Goal: Task Accomplishment & Management: Manage account settings

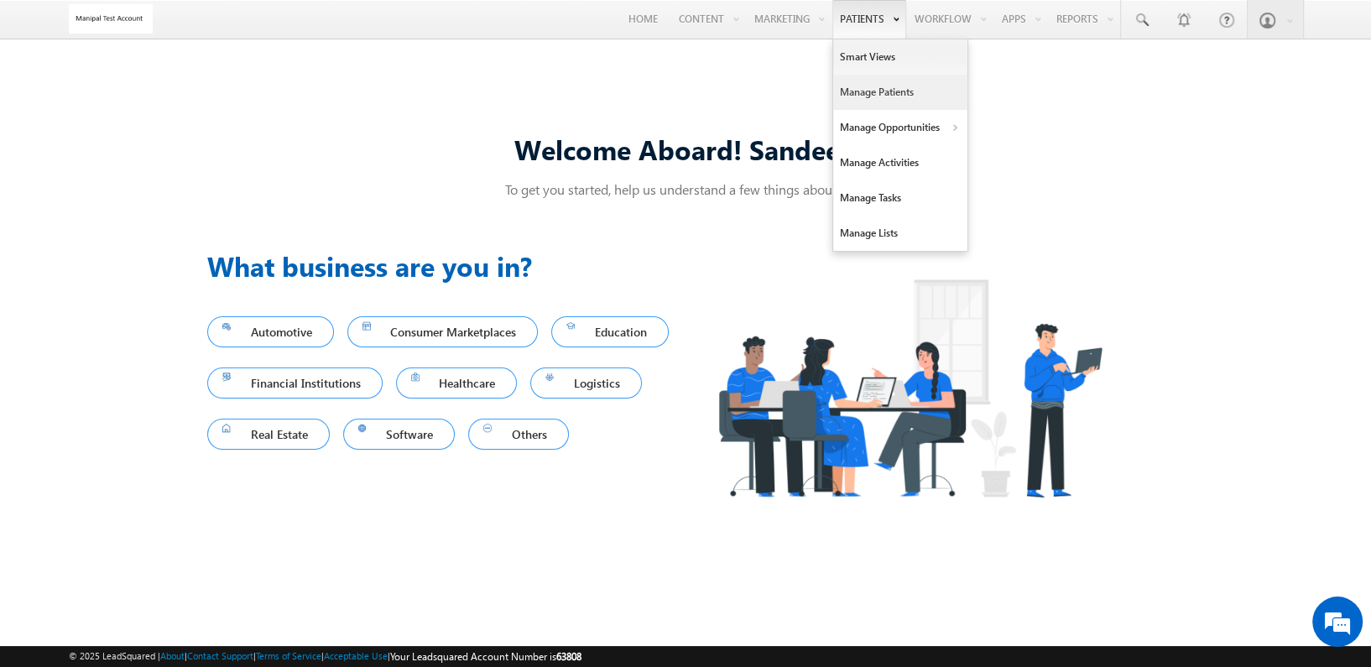
click at [882, 91] on link "Manage Patients" at bounding box center [900, 92] width 134 height 35
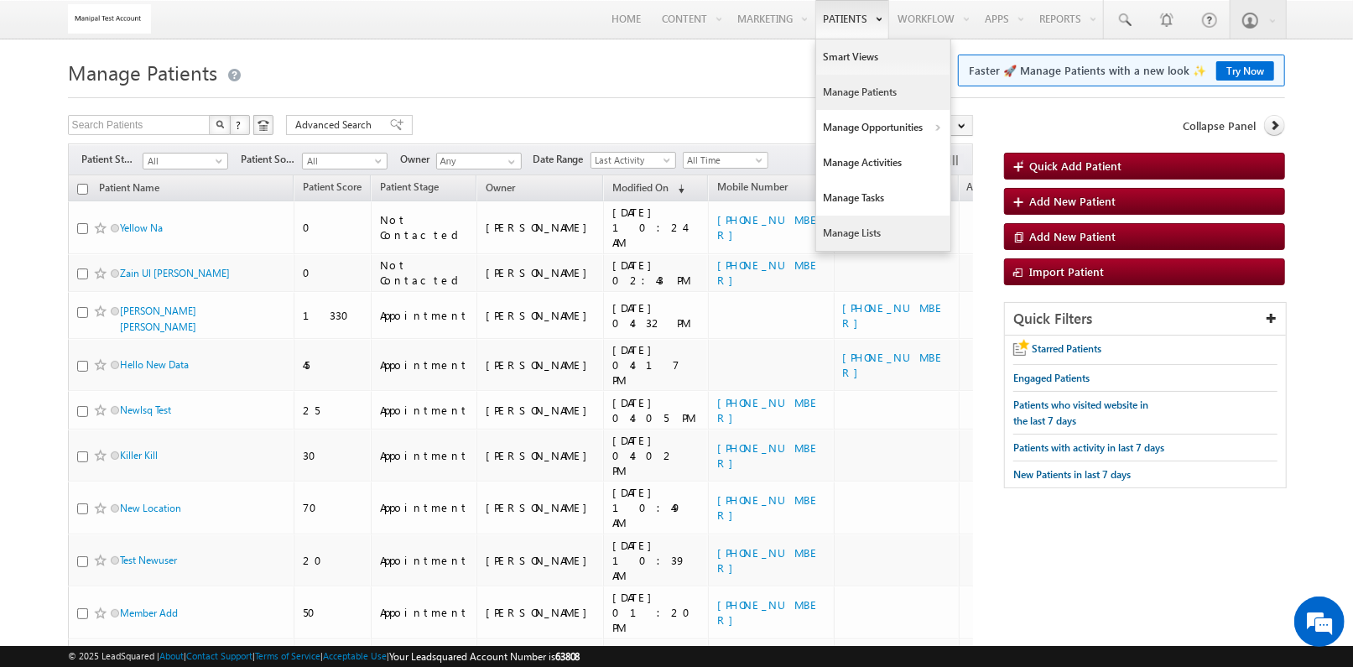
click at [865, 224] on link "Manage Lists" at bounding box center [883, 233] width 134 height 35
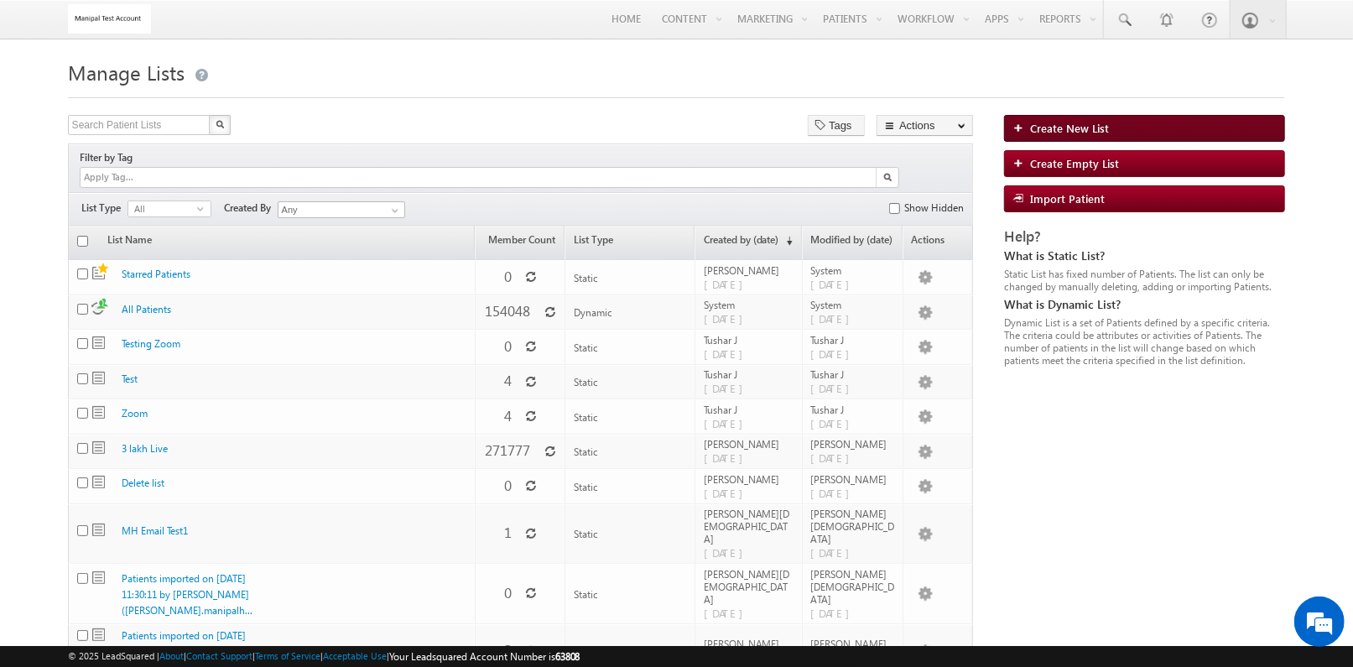
click at [1064, 125] on span "Create New List" at bounding box center [1069, 128] width 79 height 14
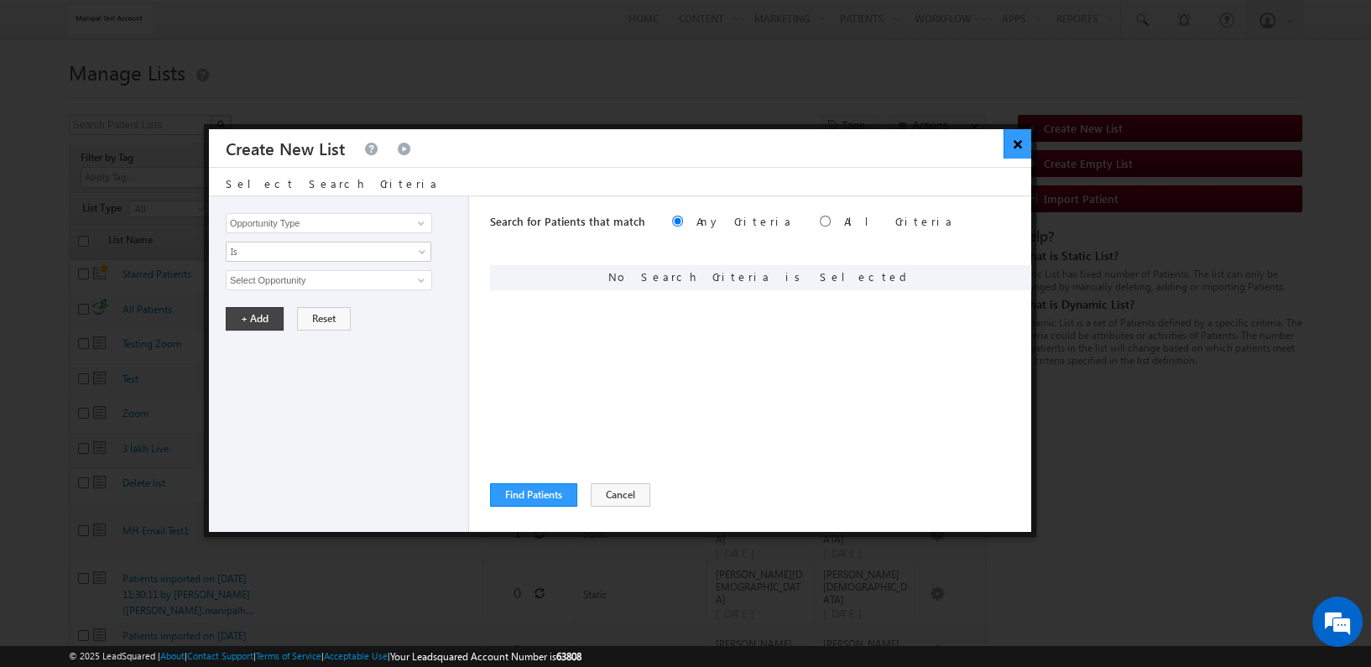
click at [1015, 138] on button "×" at bounding box center [1017, 143] width 28 height 29
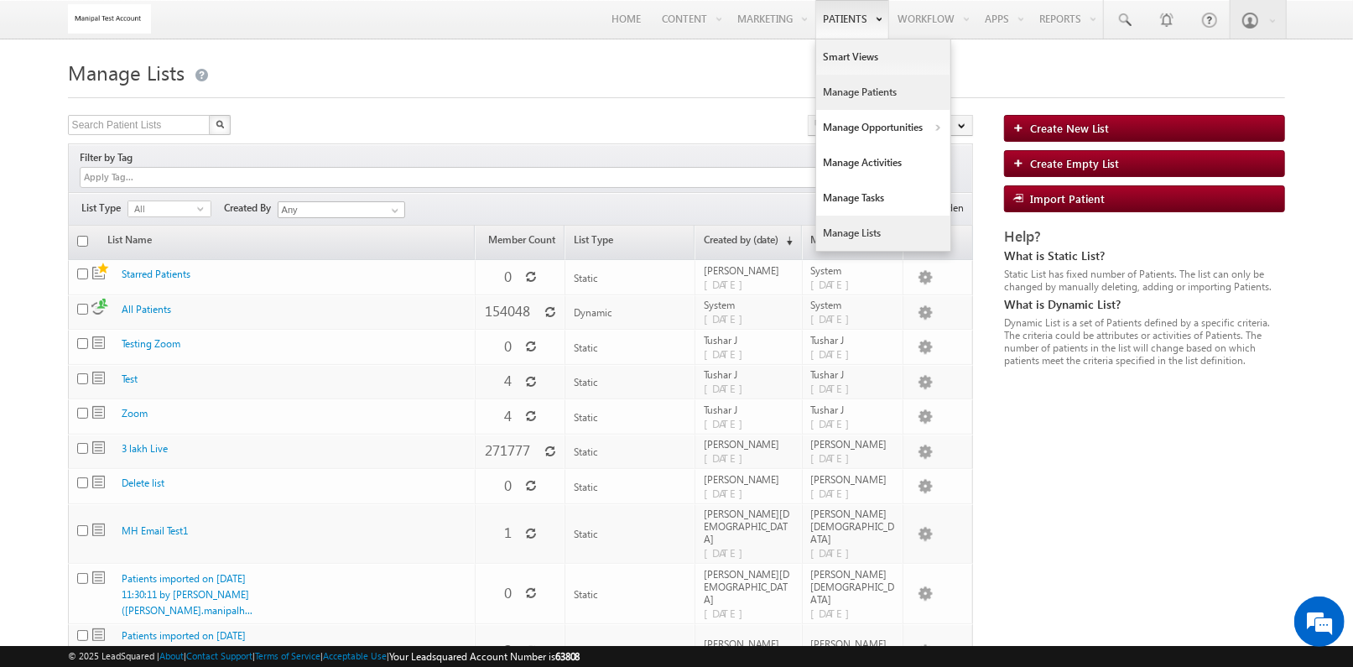
click at [842, 84] on link "Manage Patients" at bounding box center [883, 92] width 134 height 35
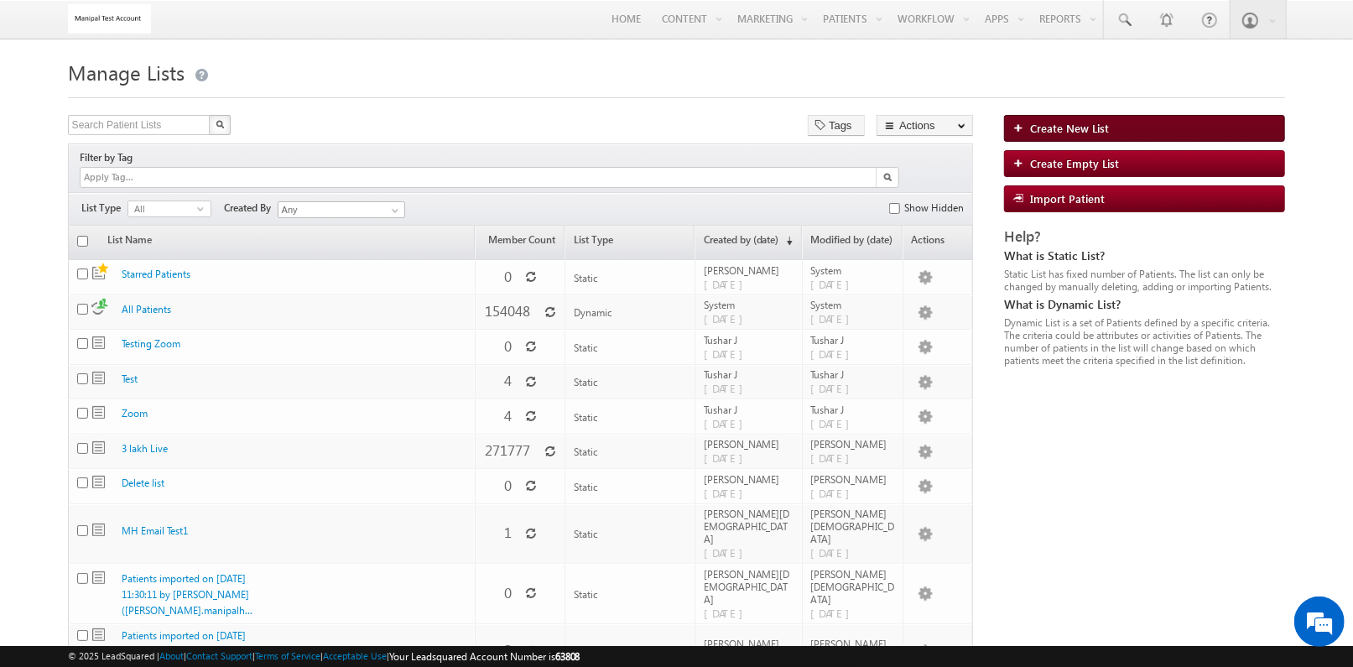
click at [1073, 125] on span "Create New List" at bounding box center [1069, 128] width 79 height 14
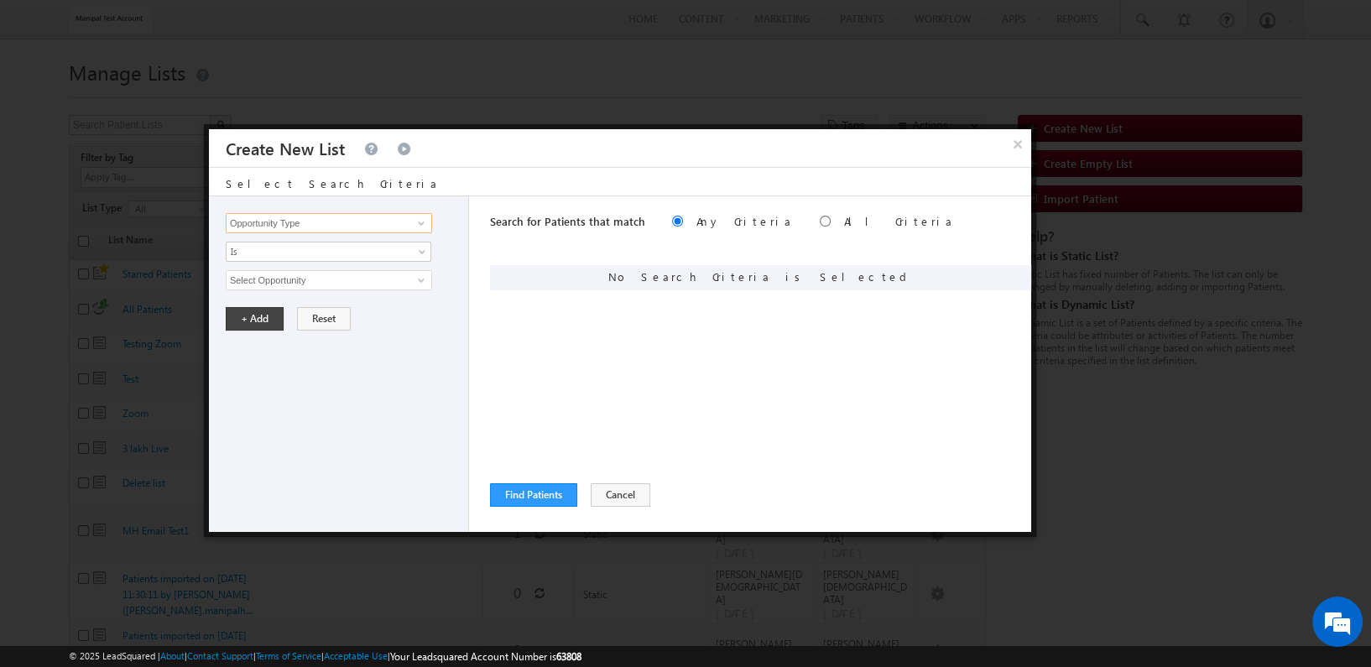
click at [334, 227] on input "Opportunity Type" at bounding box center [329, 223] width 206 height 20
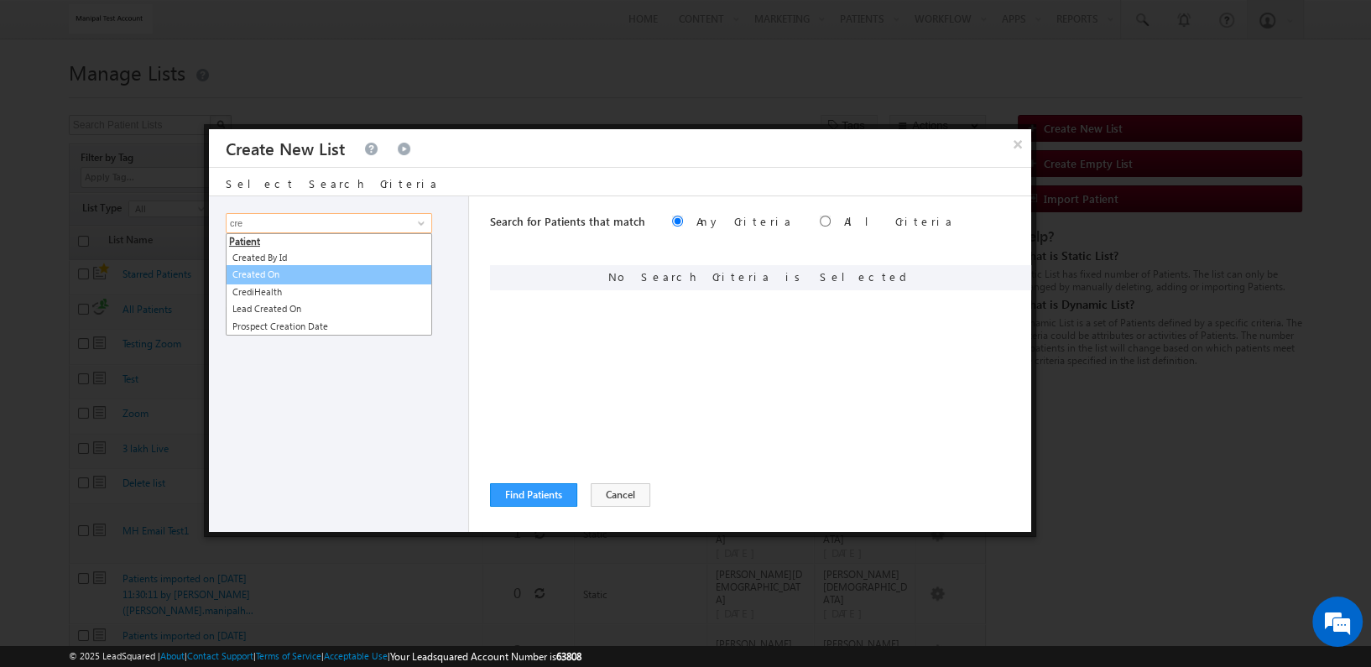
click at [352, 268] on link "Created On" at bounding box center [329, 274] width 206 height 19
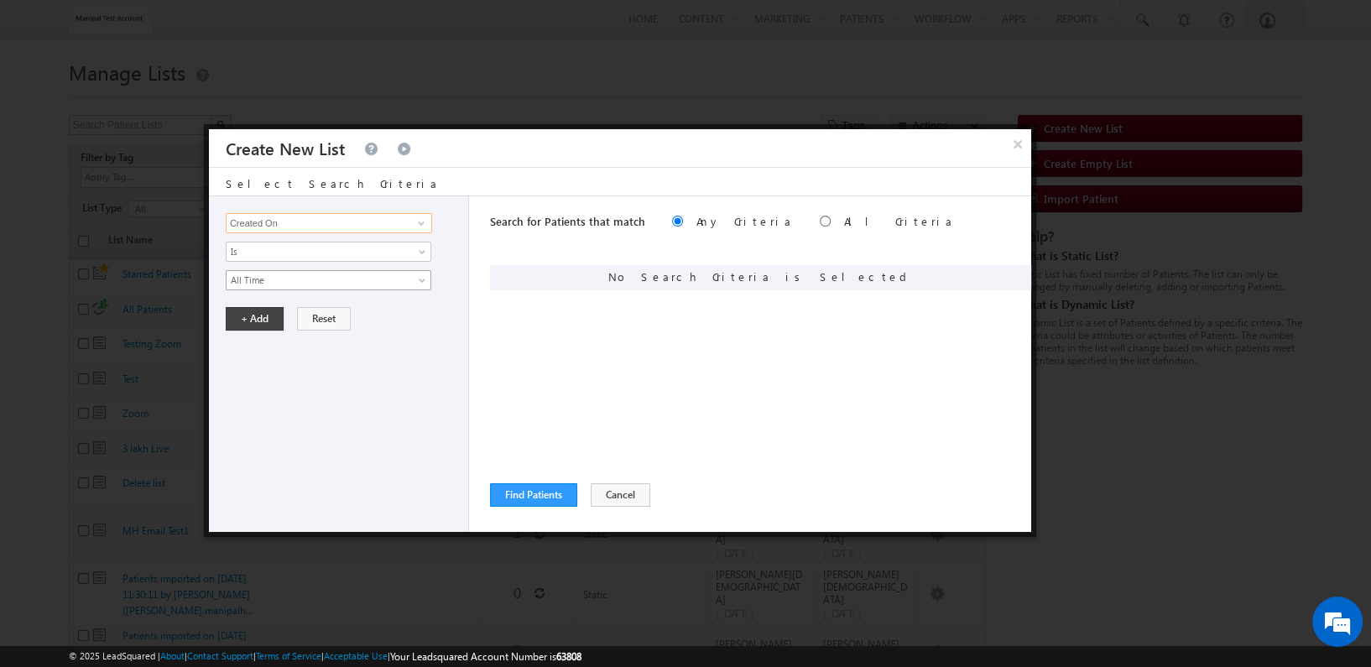
type input "Created On"
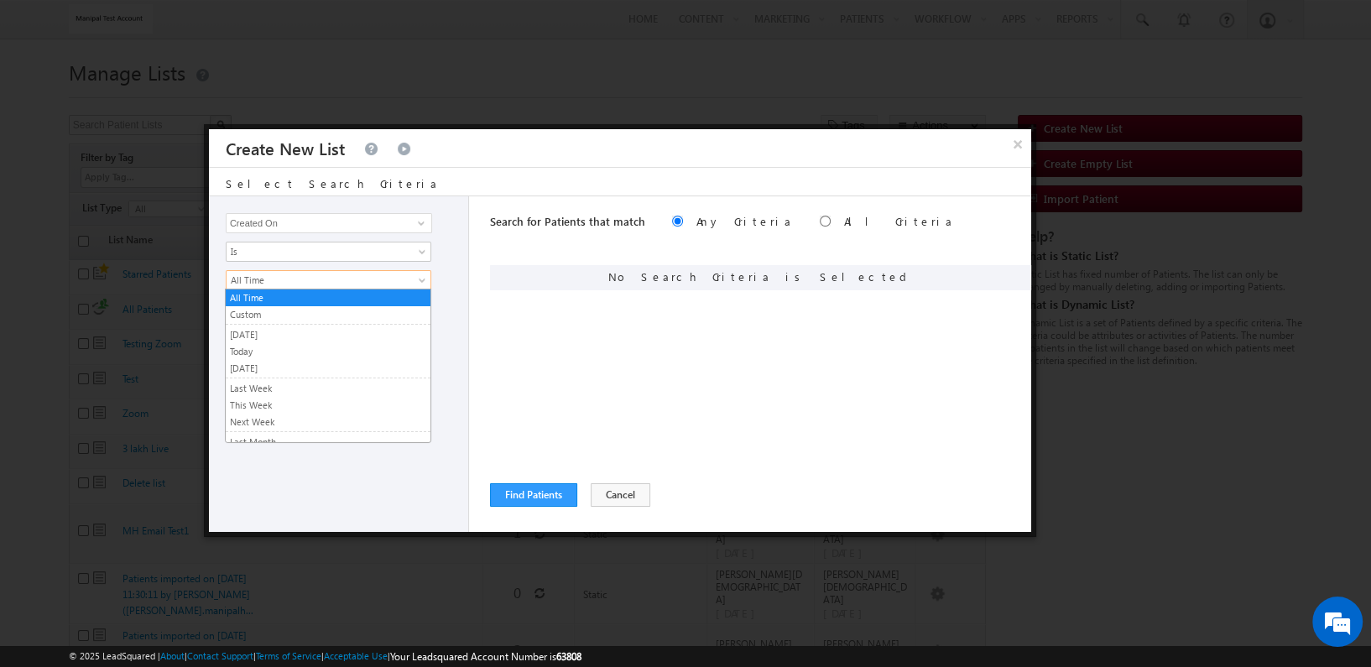
click at [397, 282] on span "All Time" at bounding box center [318, 280] width 182 height 15
click at [357, 318] on link "Custom" at bounding box center [328, 314] width 205 height 15
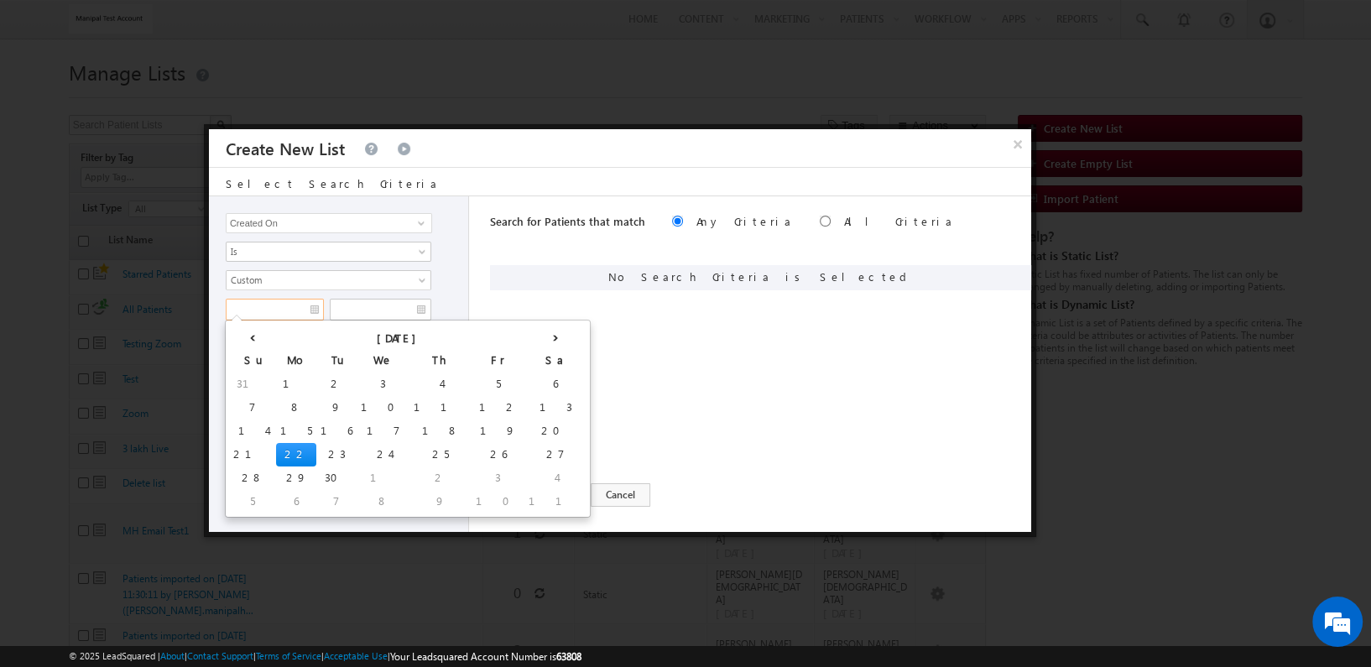
click at [313, 313] on input "text" at bounding box center [275, 310] width 98 height 22
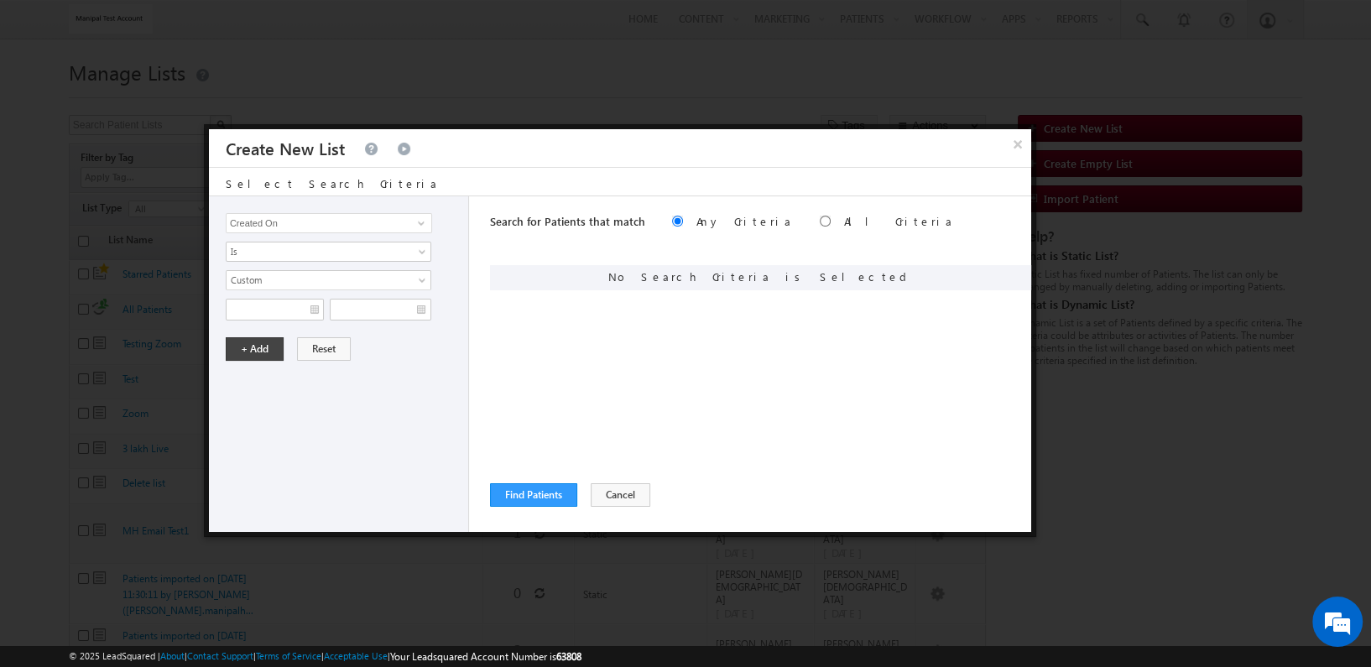
click at [217, 332] on div "Opportunity Type Patient Activity Task Sales Group Prospect Id 90 Days Over Act…" at bounding box center [339, 364] width 260 height 336
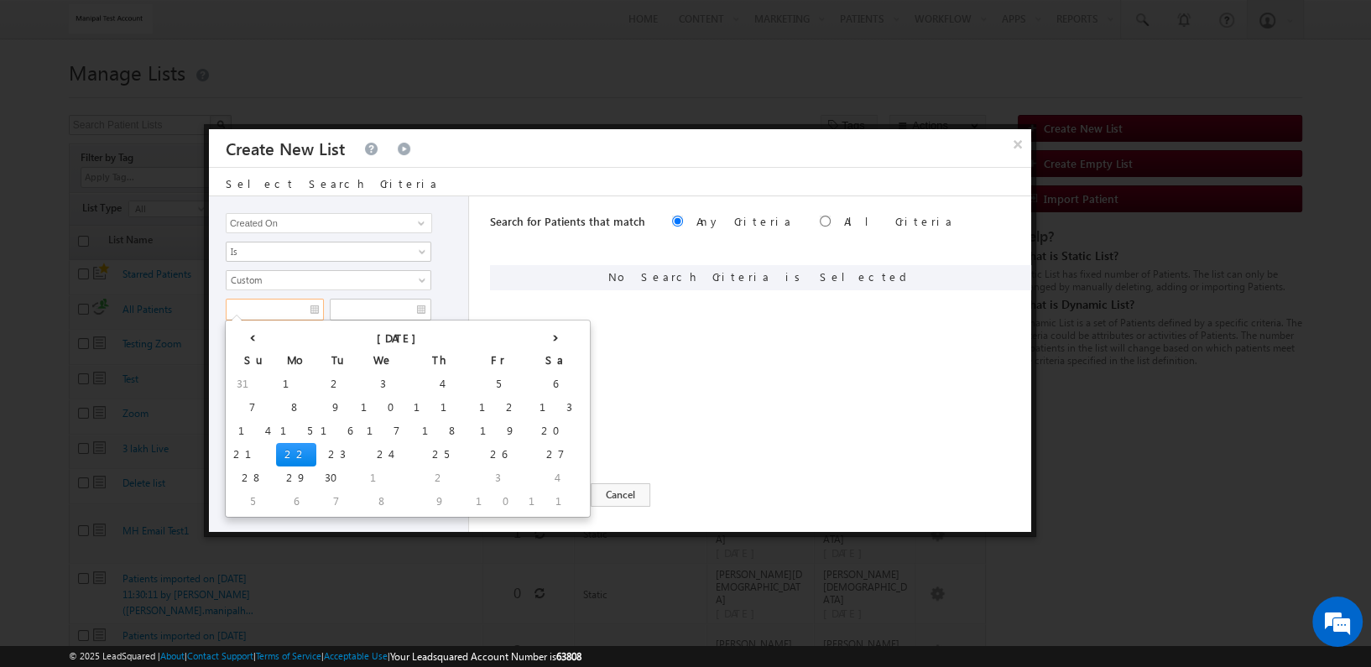
click at [269, 303] on input "text" at bounding box center [275, 310] width 98 height 22
click at [252, 329] on th "‹" at bounding box center [252, 336] width 47 height 25
click at [252, 329] on th "‹" at bounding box center [255, 336] width 53 height 25
click at [252, 329] on th "‹" at bounding box center [249, 336] width 41 height 25
click at [245, 399] on td "1" at bounding box center [249, 407] width 40 height 23
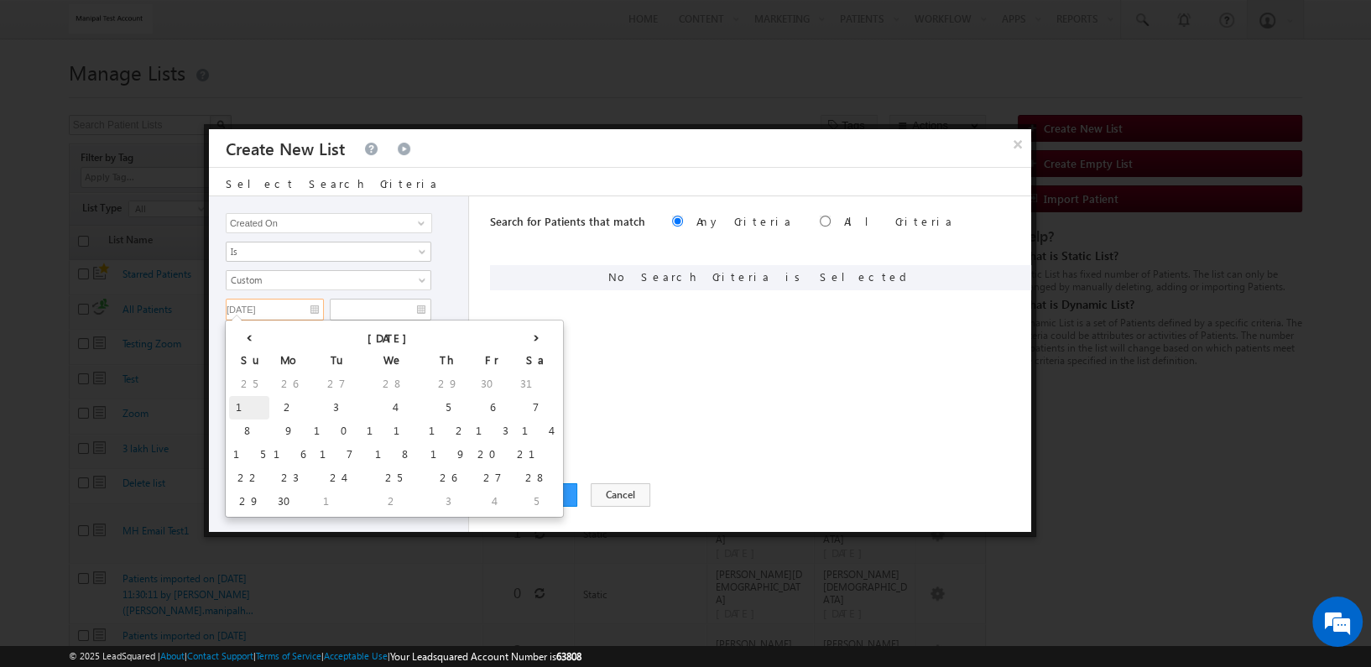
type input "06/01/2025"
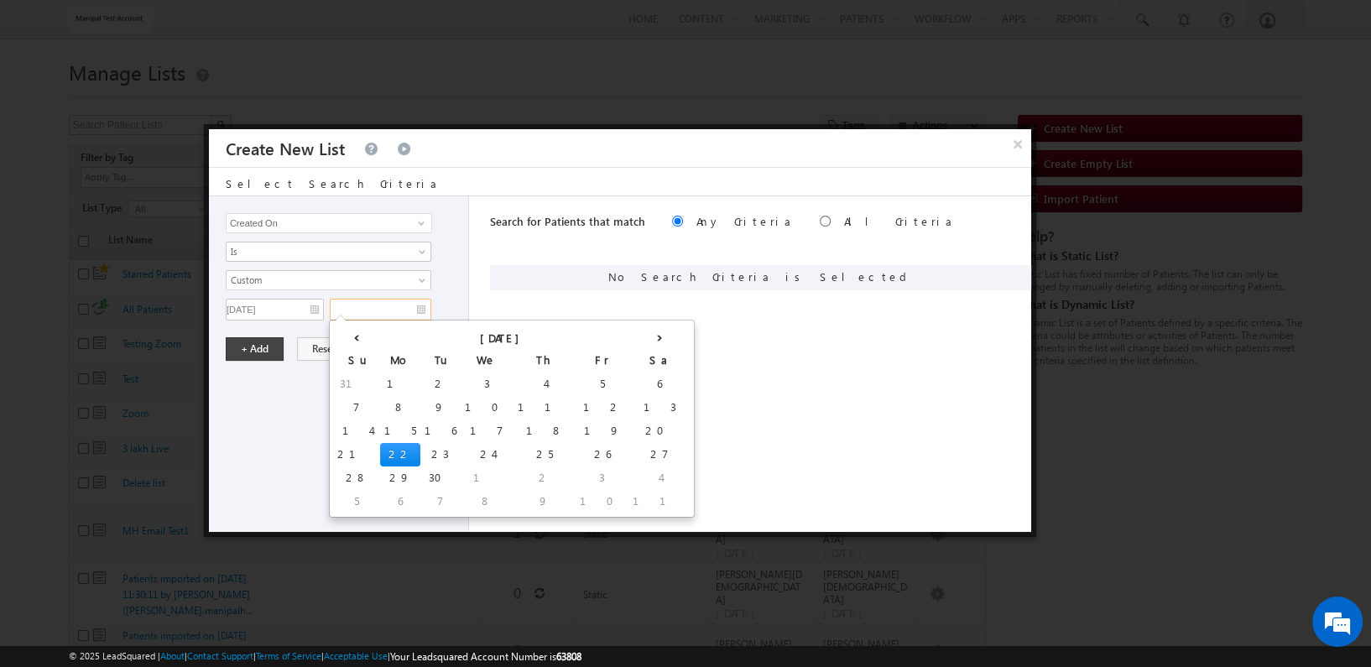
click at [406, 308] on input "text" at bounding box center [381, 310] width 102 height 22
click at [380, 450] on td "22" at bounding box center [400, 454] width 40 height 23
type input "[DATE]"
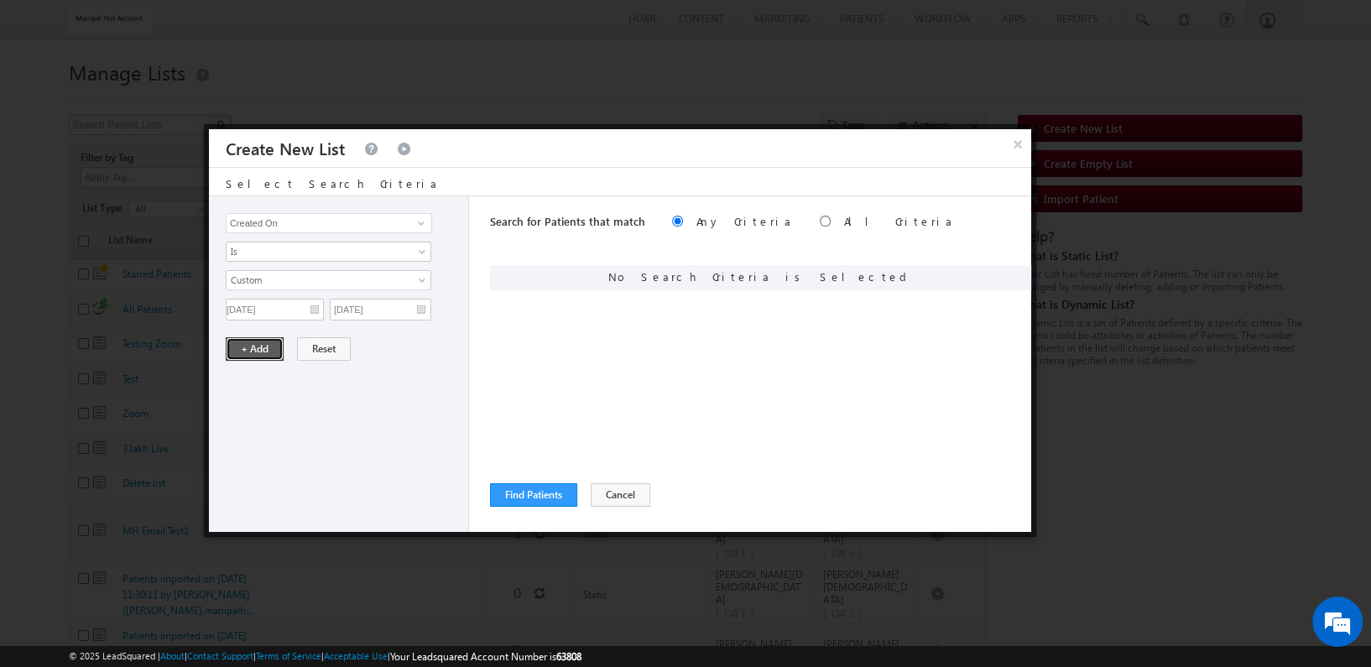
click at [262, 343] on button "+ Add" at bounding box center [255, 348] width 58 height 23
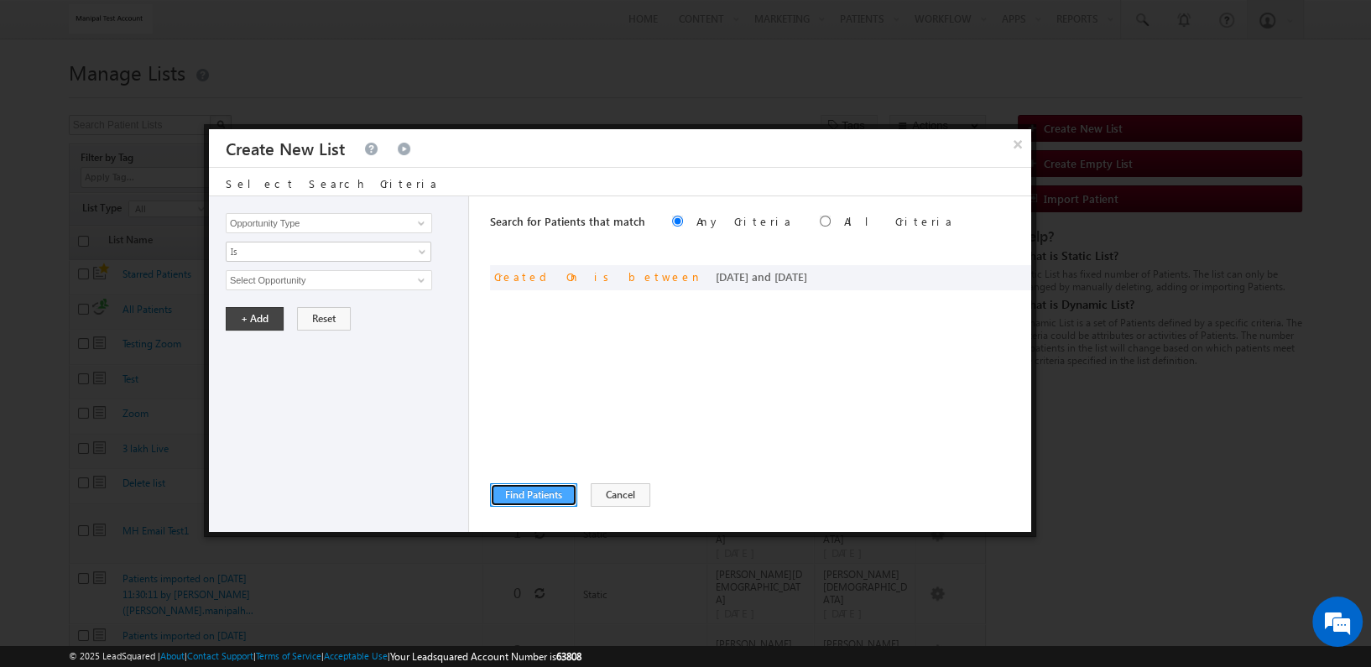
click at [546, 487] on button "Find Patients" at bounding box center [533, 494] width 87 height 23
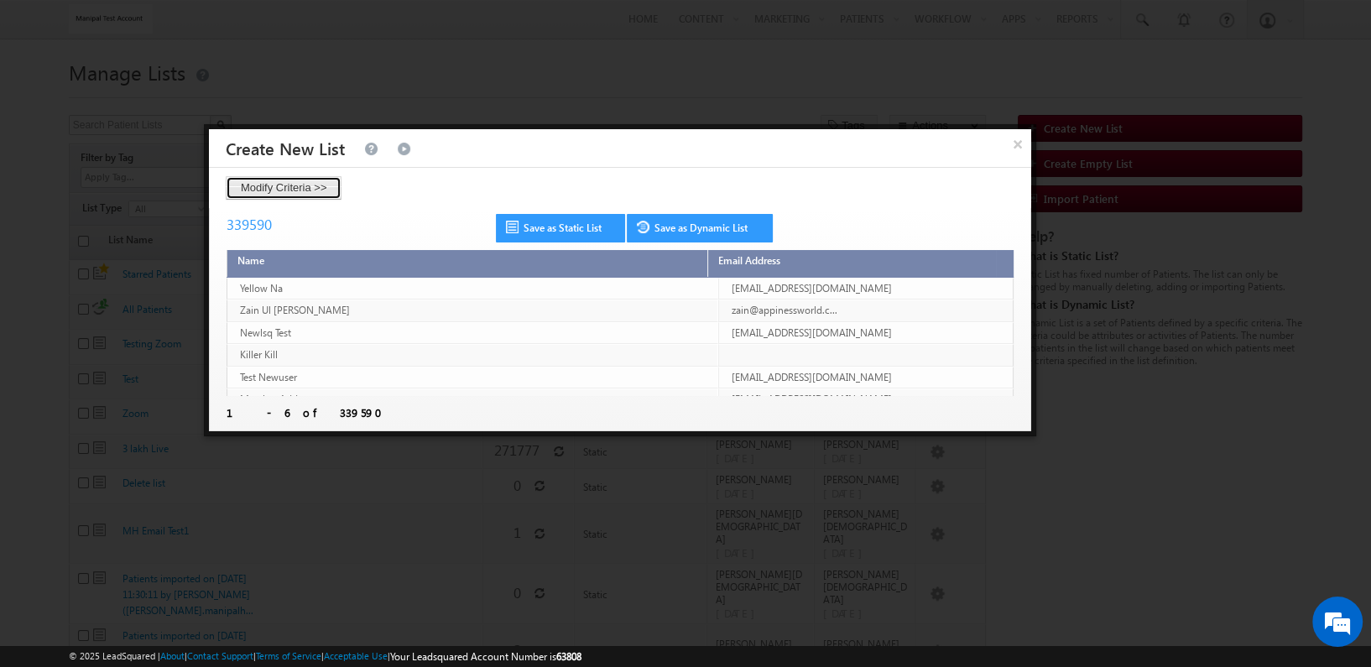
click at [285, 189] on button "Modify Criteria >>" at bounding box center [284, 187] width 117 height 23
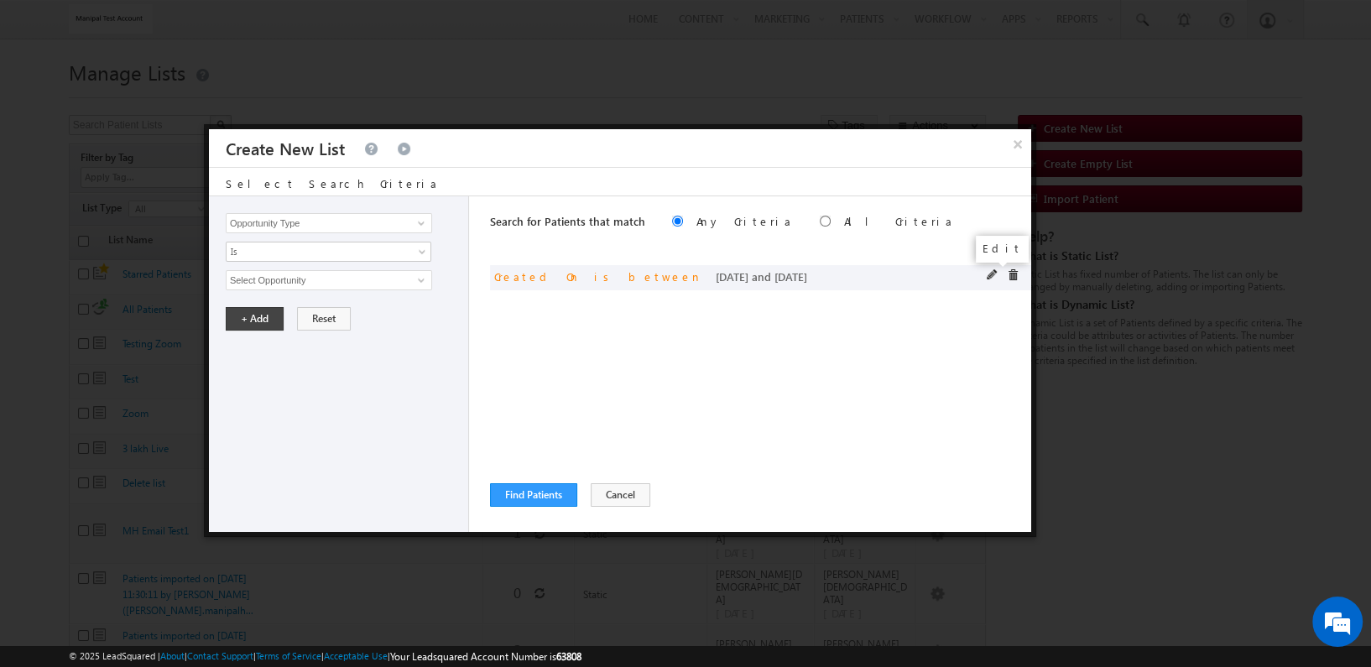
click at [990, 270] on span at bounding box center [993, 275] width 12 height 12
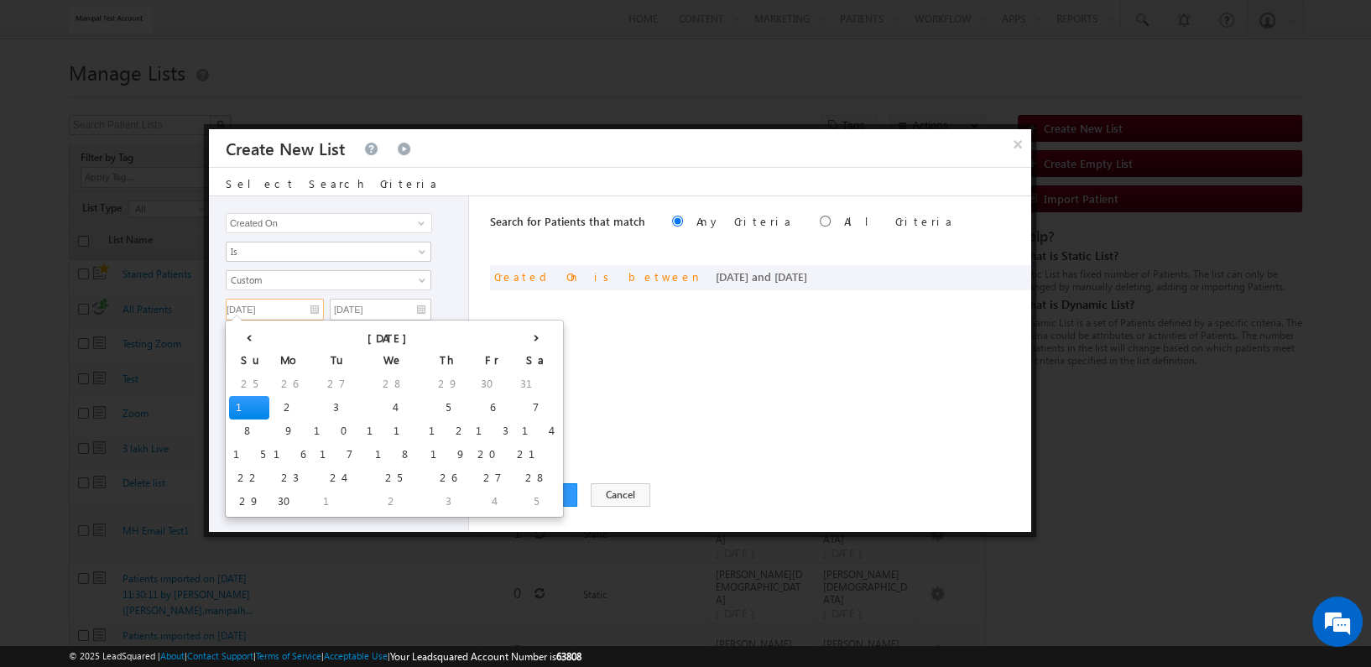
click at [300, 302] on input "06/01/2025" at bounding box center [275, 310] width 98 height 22
click at [396, 278] on span "Custom" at bounding box center [318, 280] width 182 height 15
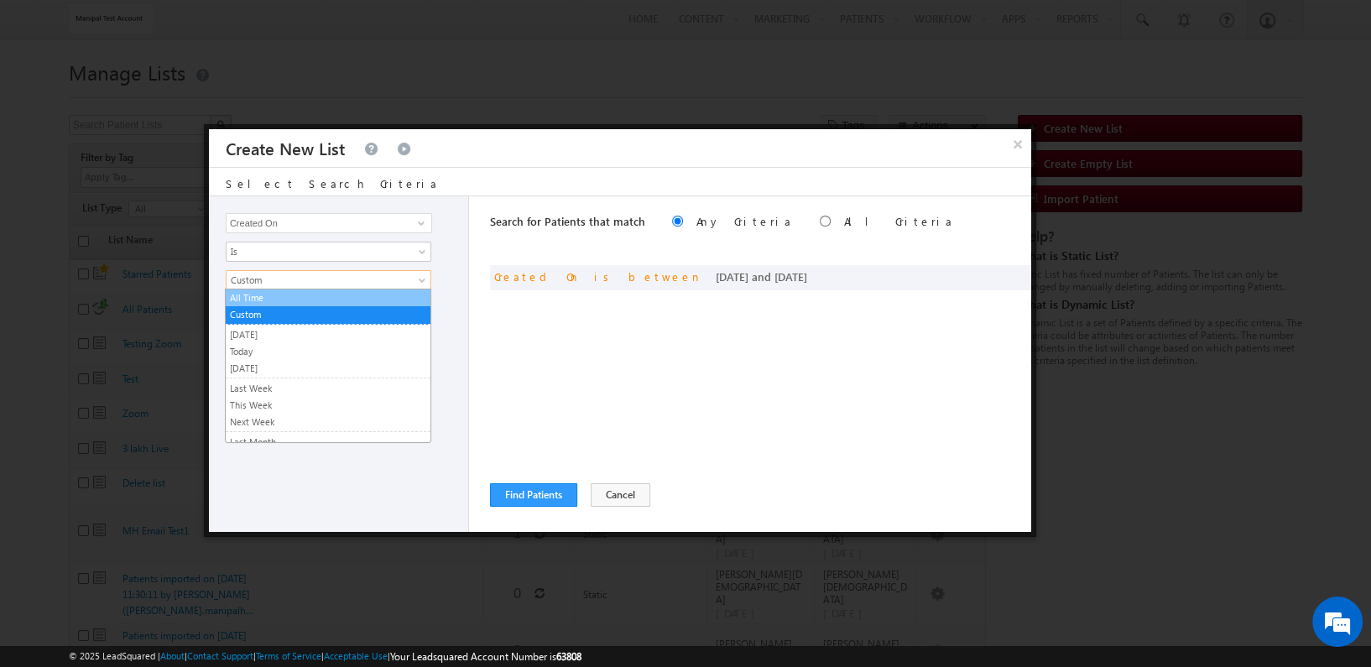
click at [392, 296] on link "All Time" at bounding box center [328, 297] width 205 height 15
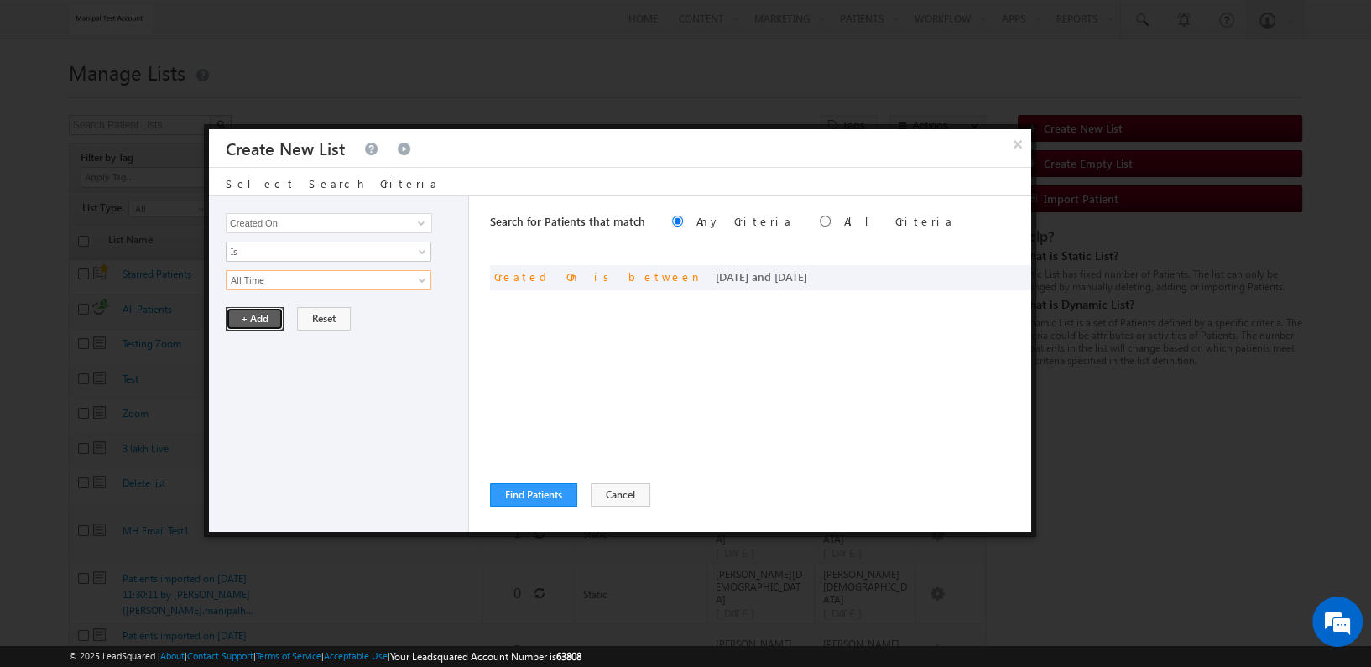
click at [254, 314] on button "+ Add" at bounding box center [255, 318] width 58 height 23
click at [545, 487] on button "Find Patients" at bounding box center [533, 494] width 87 height 23
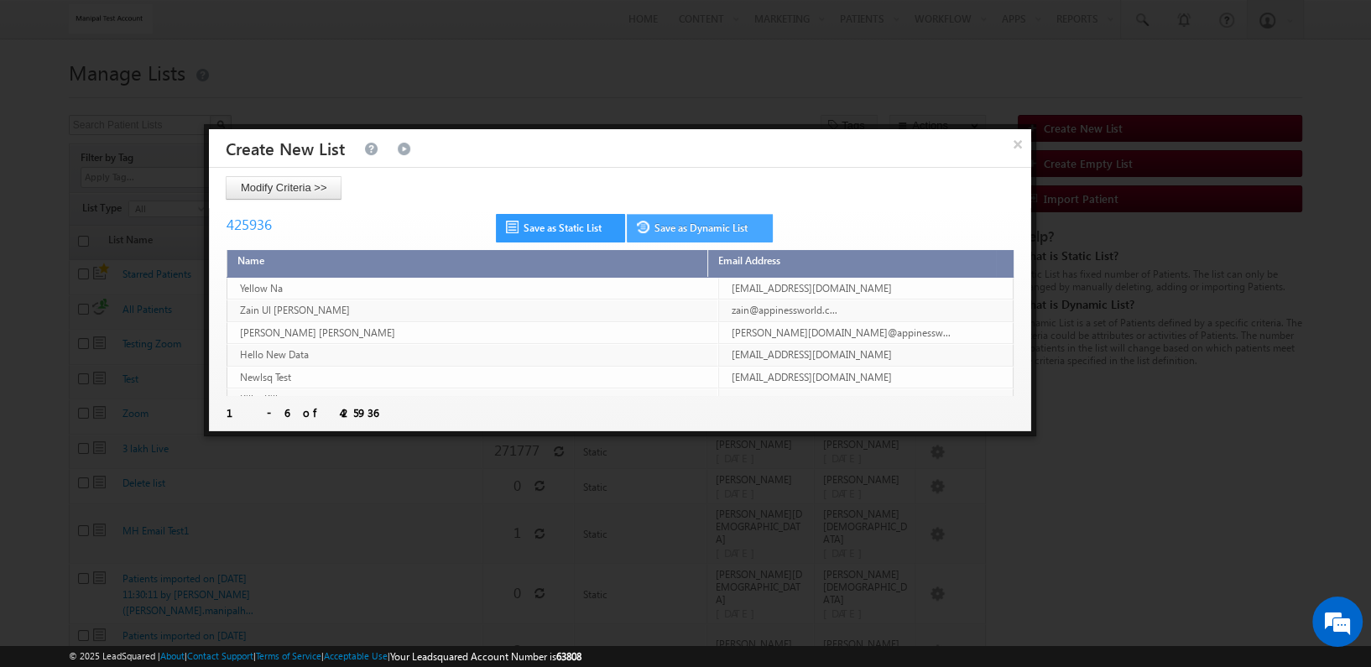
click at [678, 223] on link "Save as Dynamic List" at bounding box center [700, 228] width 146 height 29
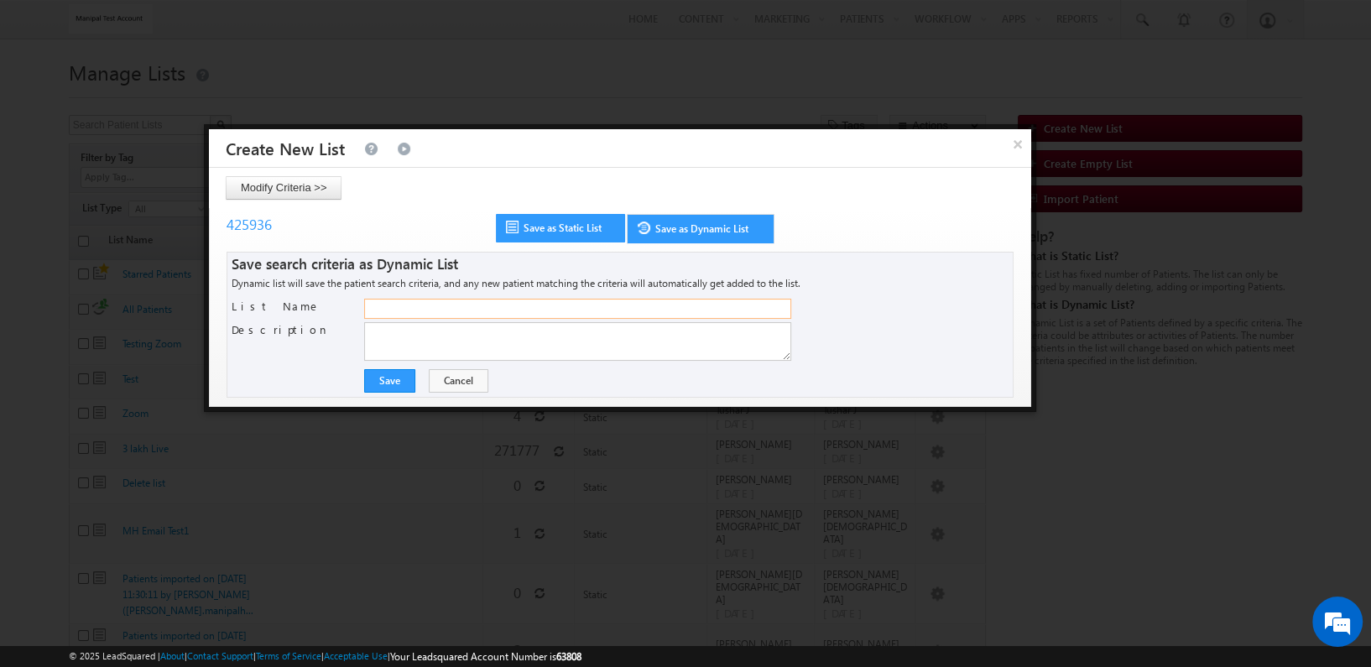
click at [586, 307] on input "List Name" at bounding box center [577, 309] width 427 height 20
click at [586, 307] on input "Test D list" at bounding box center [577, 309] width 427 height 20
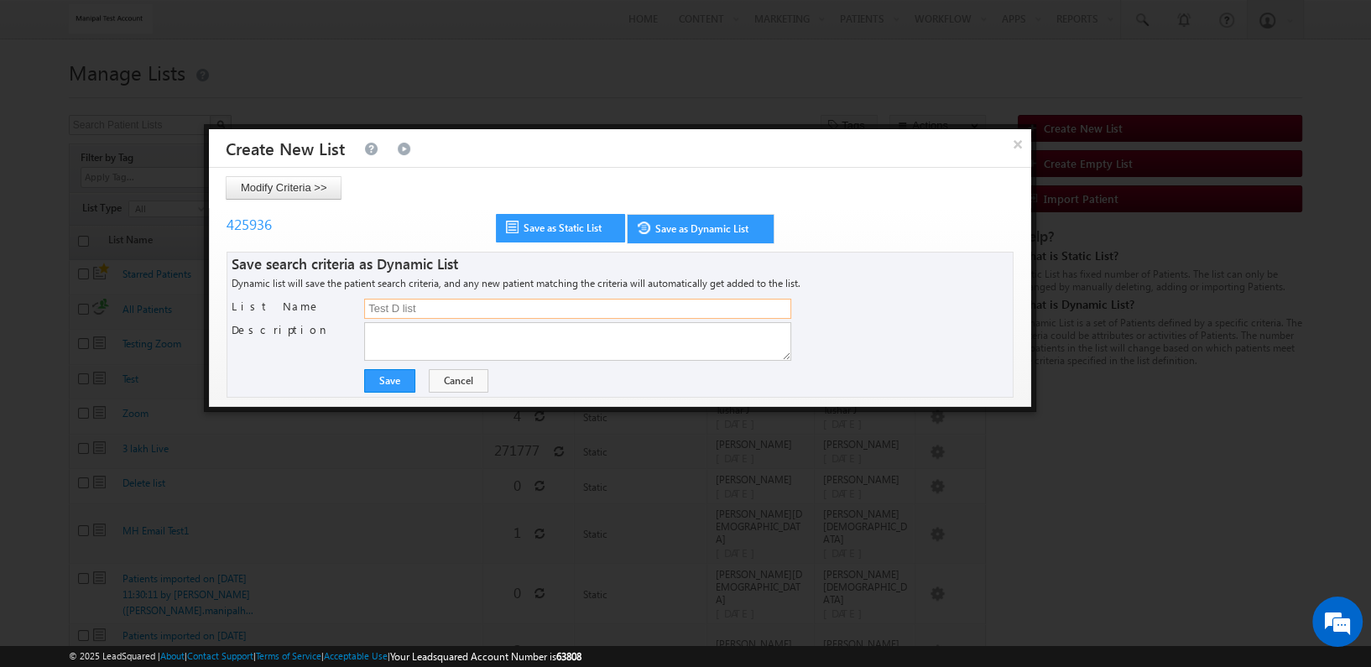
click at [586, 307] on input "Test D list" at bounding box center [577, 309] width 427 height 20
type input "Test D list"
click at [565, 331] on textarea "Description" at bounding box center [577, 341] width 427 height 39
paste textarea "Test D list"
type textarea "Test D list"
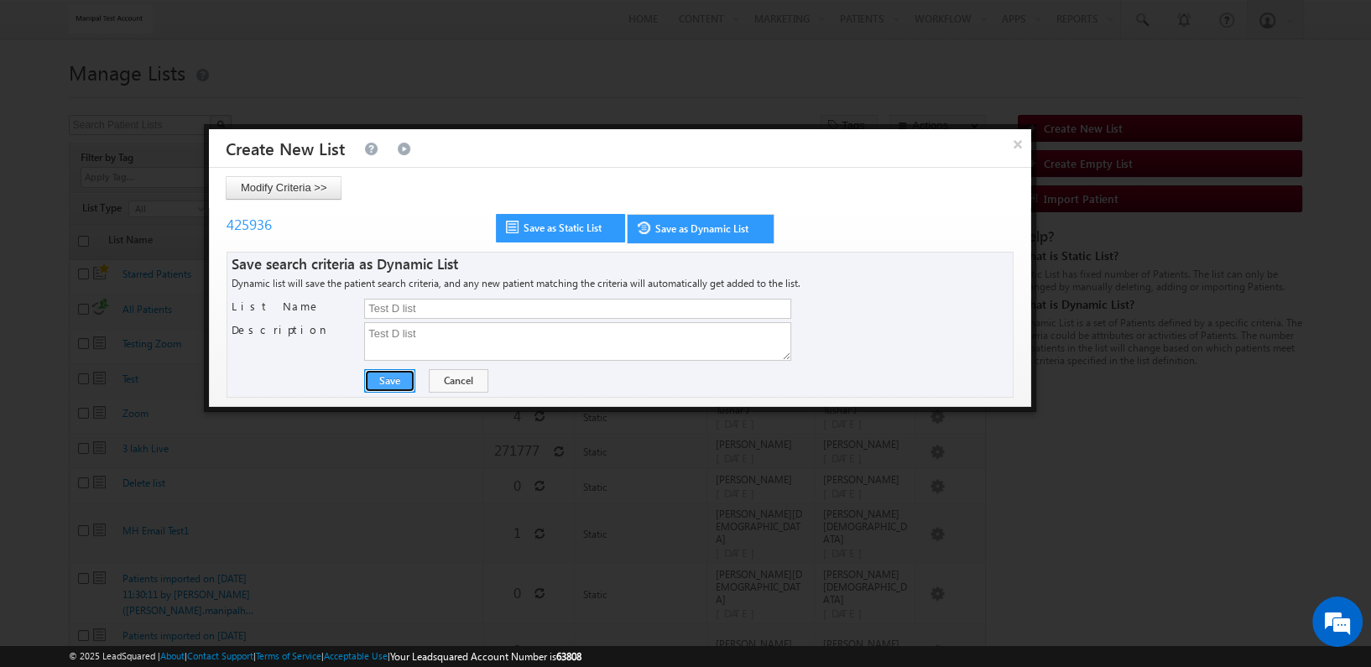
click at [395, 374] on button "Save" at bounding box center [389, 380] width 51 height 23
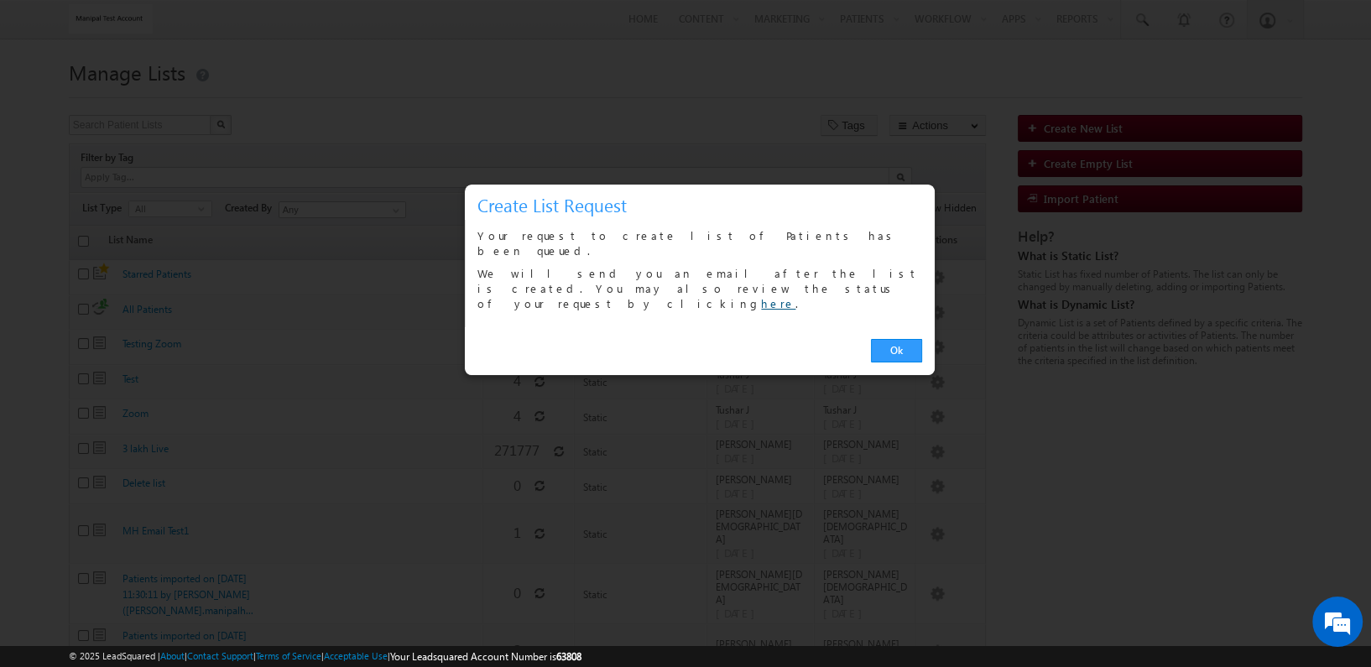
click at [761, 296] on link "here" at bounding box center [778, 303] width 34 height 14
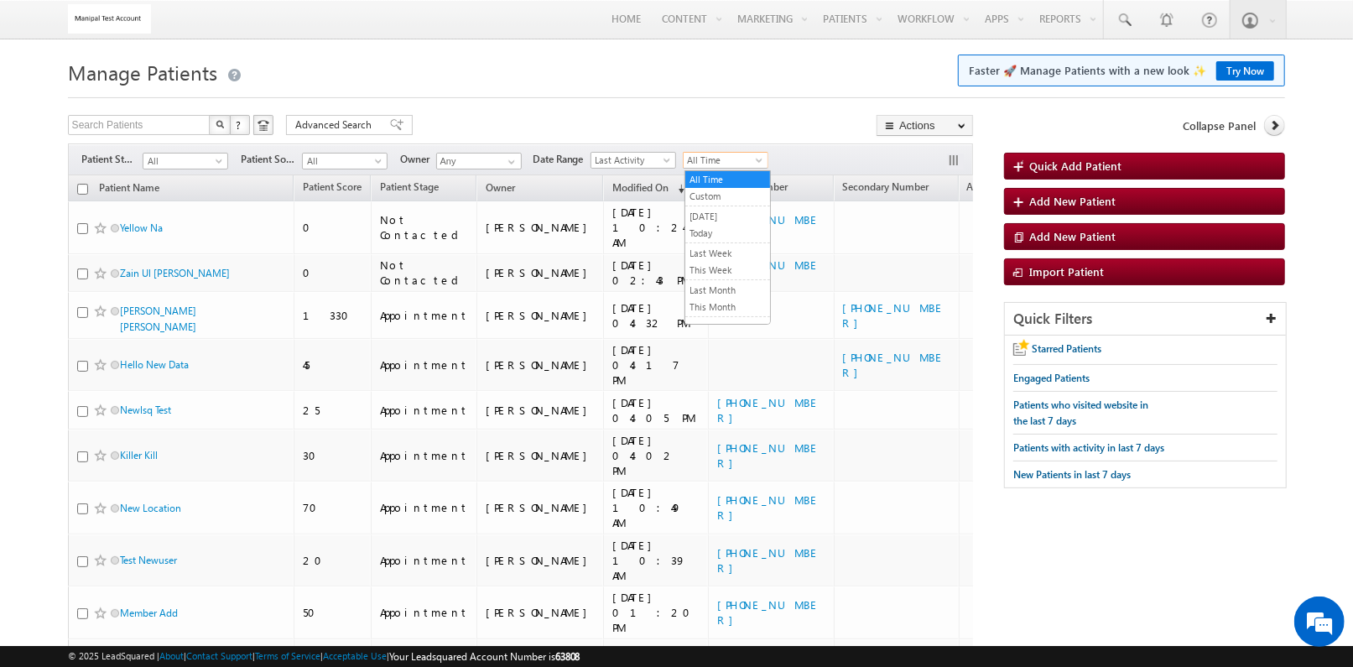
click at [699, 163] on span "All Time" at bounding box center [724, 160] width 80 height 15
click at [656, 154] on span "Last Activity" at bounding box center [631, 160] width 80 height 15
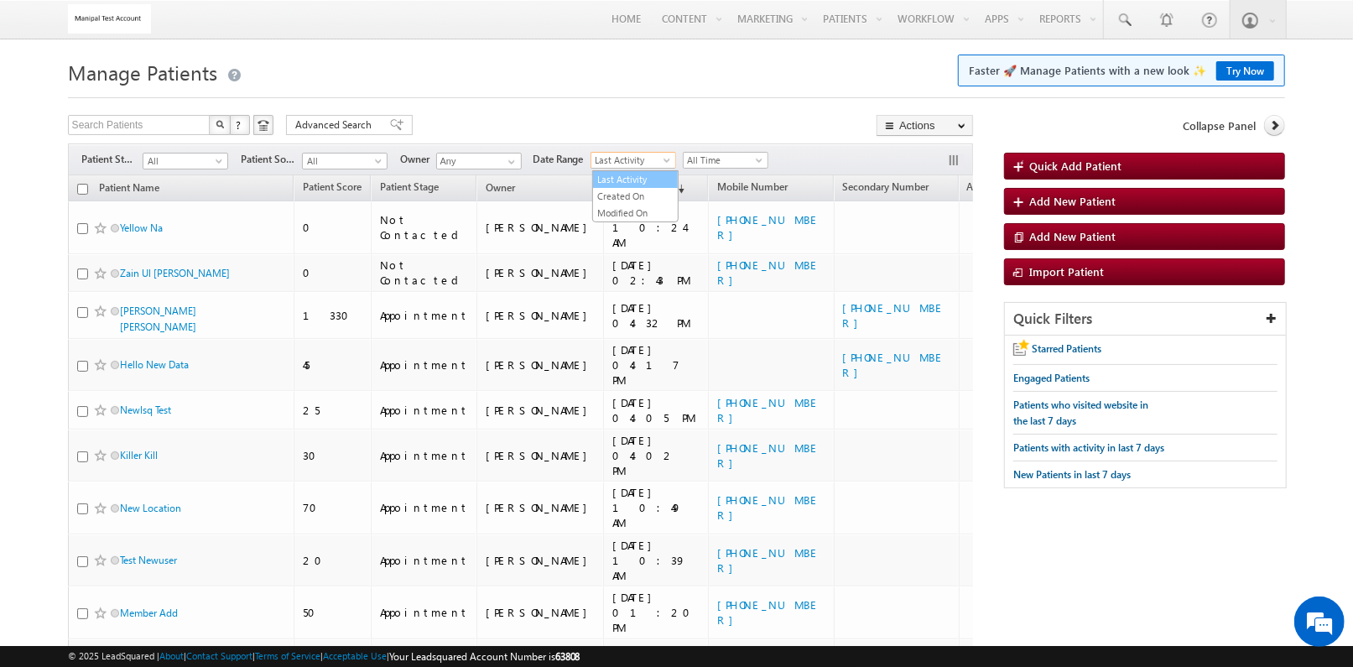
click at [652, 185] on link "Last Activity" at bounding box center [635, 179] width 85 height 15
click at [654, 161] on span "Last Activity" at bounding box center [631, 160] width 80 height 15
click at [653, 192] on link "Created On" at bounding box center [635, 196] width 85 height 15
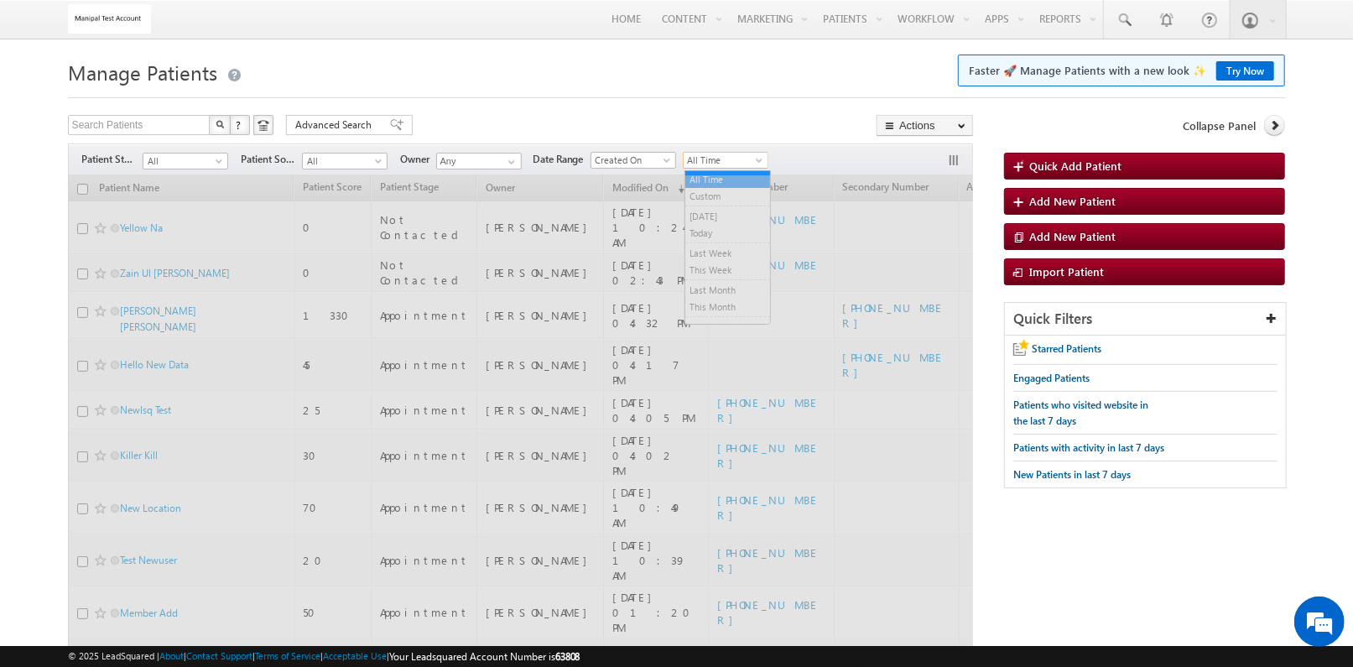
click at [748, 164] on span "All Time" at bounding box center [724, 160] width 80 height 15
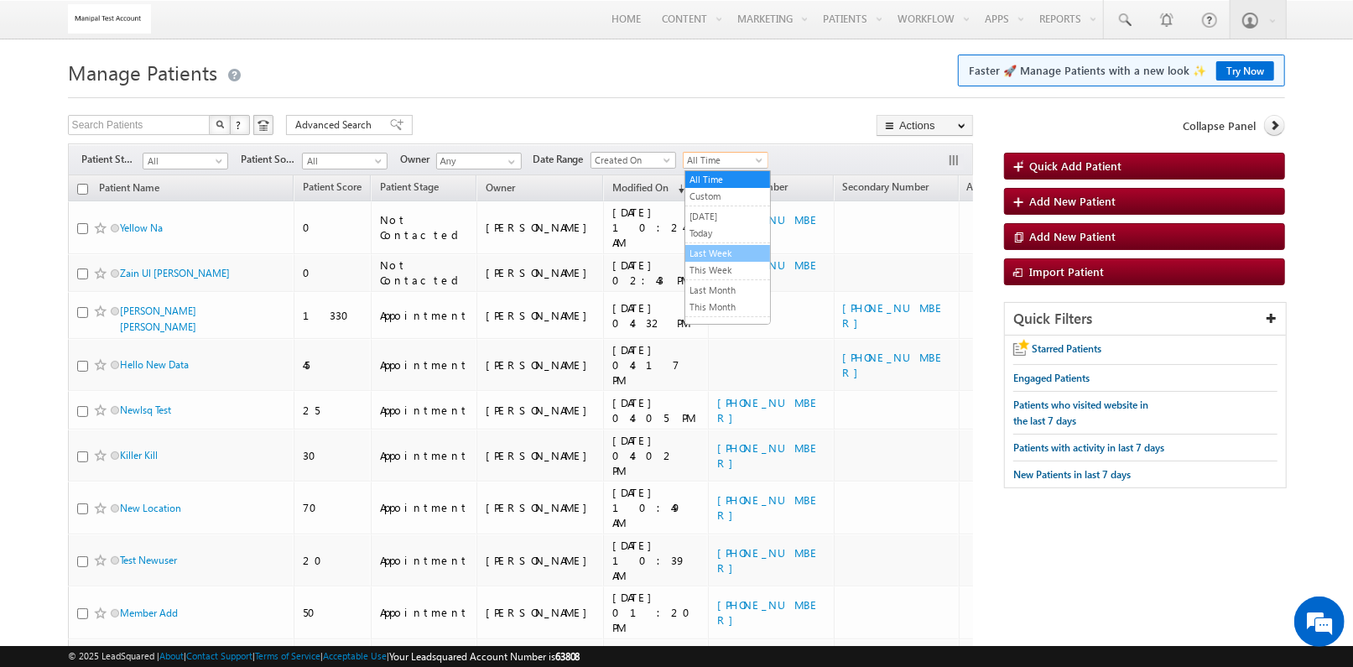
scroll to position [8, 0]
click at [725, 192] on link "Custom" at bounding box center [727, 188] width 85 height 15
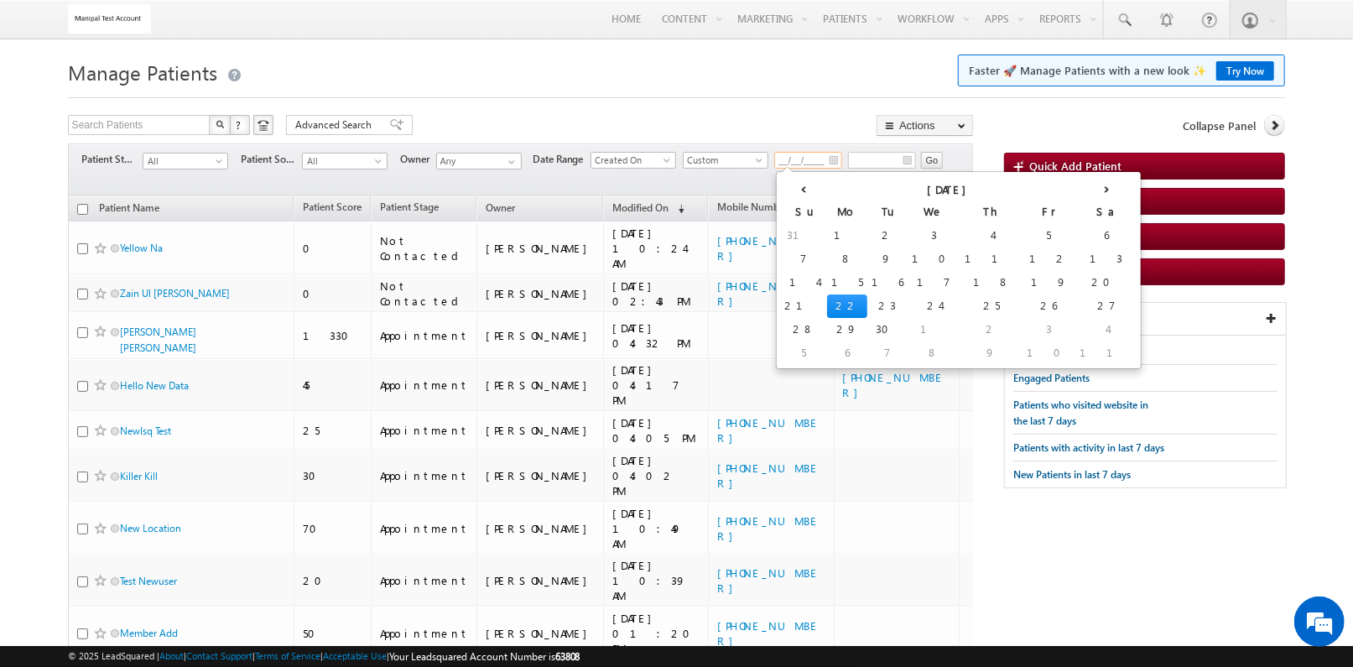
click at [835, 158] on input "__/__/____" at bounding box center [808, 160] width 68 height 17
click at [789, 190] on th "‹" at bounding box center [803, 187] width 47 height 25
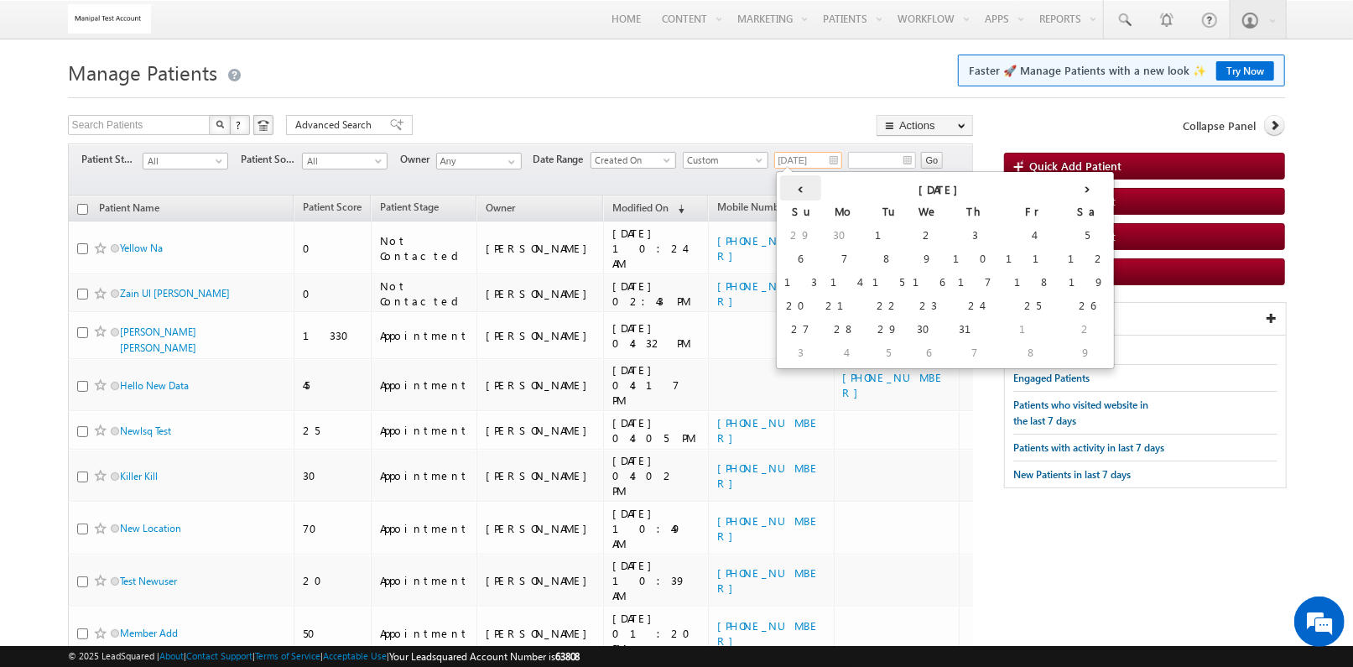
click at [789, 190] on th "‹" at bounding box center [800, 187] width 41 height 25
click at [789, 190] on th "‹" at bounding box center [811, 187] width 62 height 25
click at [789, 190] on th "‹" at bounding box center [800, 187] width 41 height 25
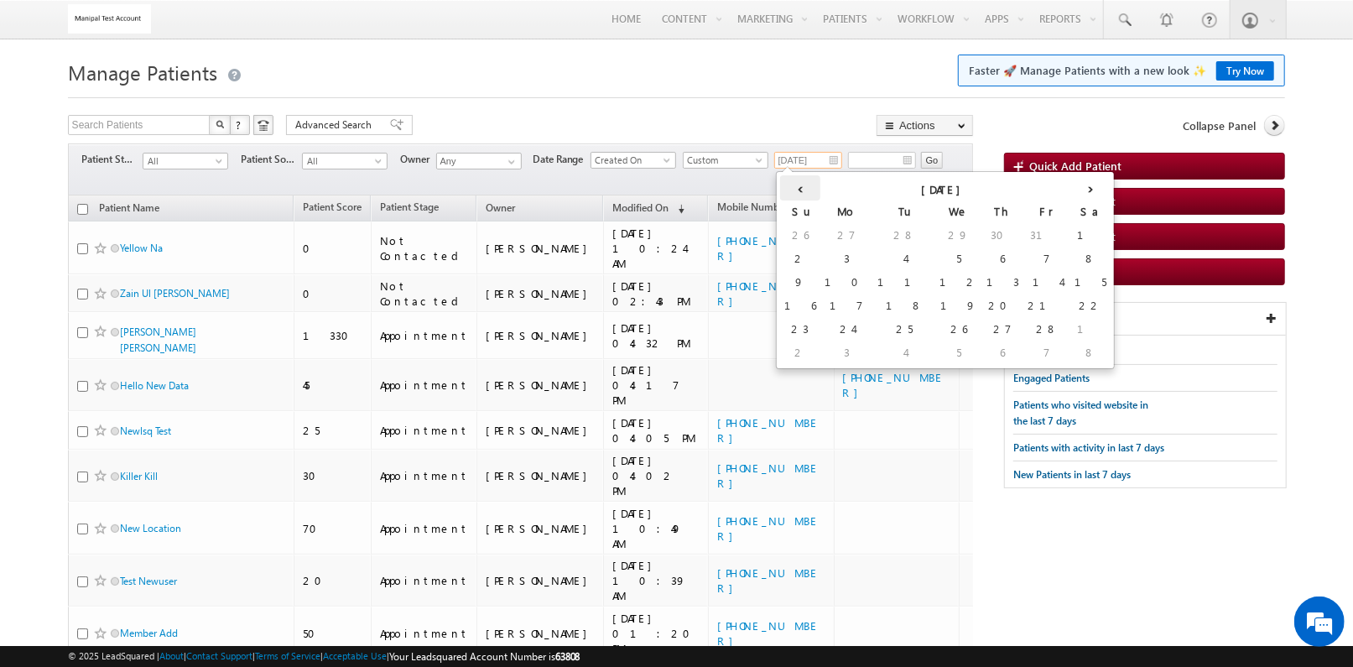
click at [789, 190] on th "‹" at bounding box center [800, 187] width 40 height 25
click at [915, 228] on td "1" at bounding box center [935, 235] width 40 height 23
type input "01/01/2025"
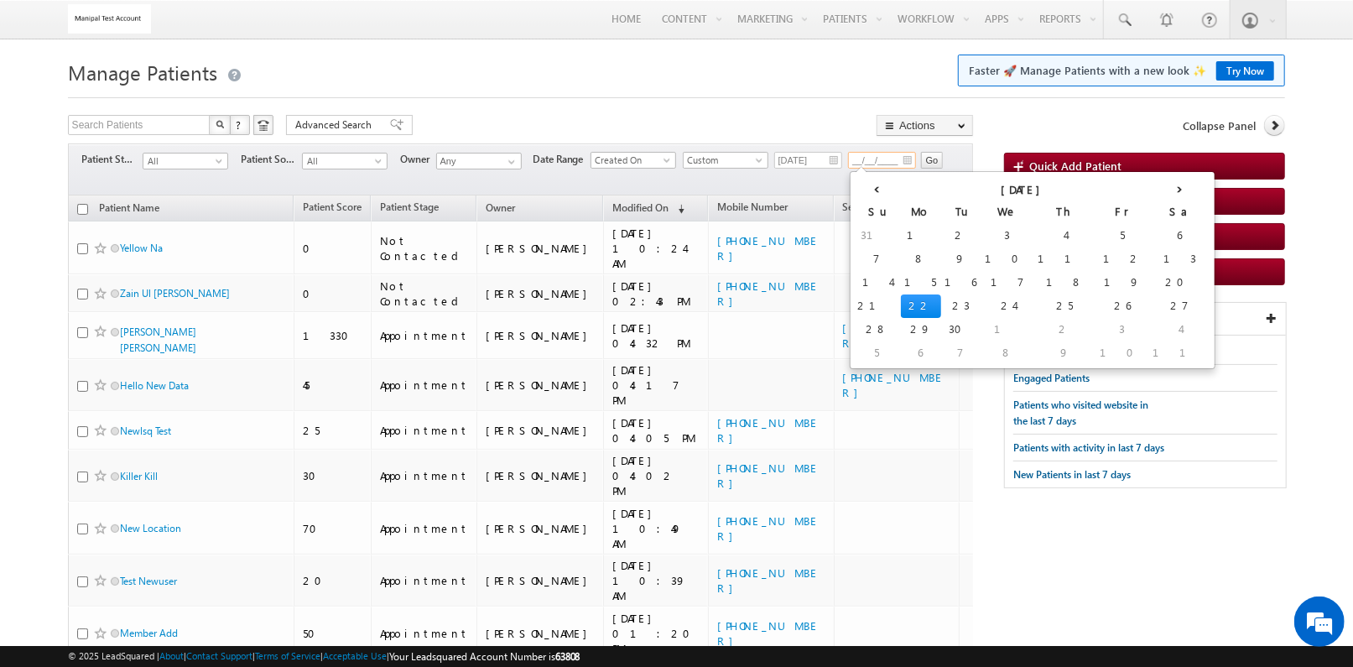
click at [911, 157] on input "__/__/____" at bounding box center [882, 160] width 68 height 17
click at [901, 302] on td "22" at bounding box center [921, 305] width 40 height 23
type input "[DATE]"
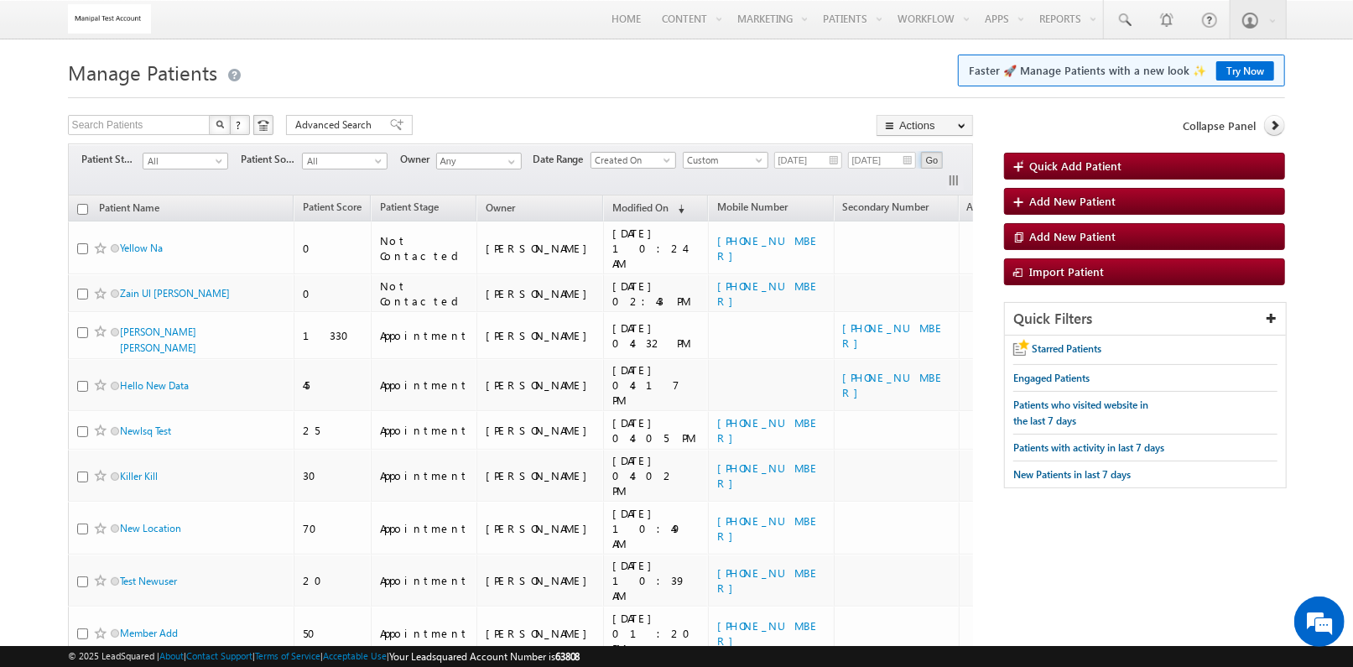
click at [930, 159] on input "Go" at bounding box center [932, 160] width 23 height 17
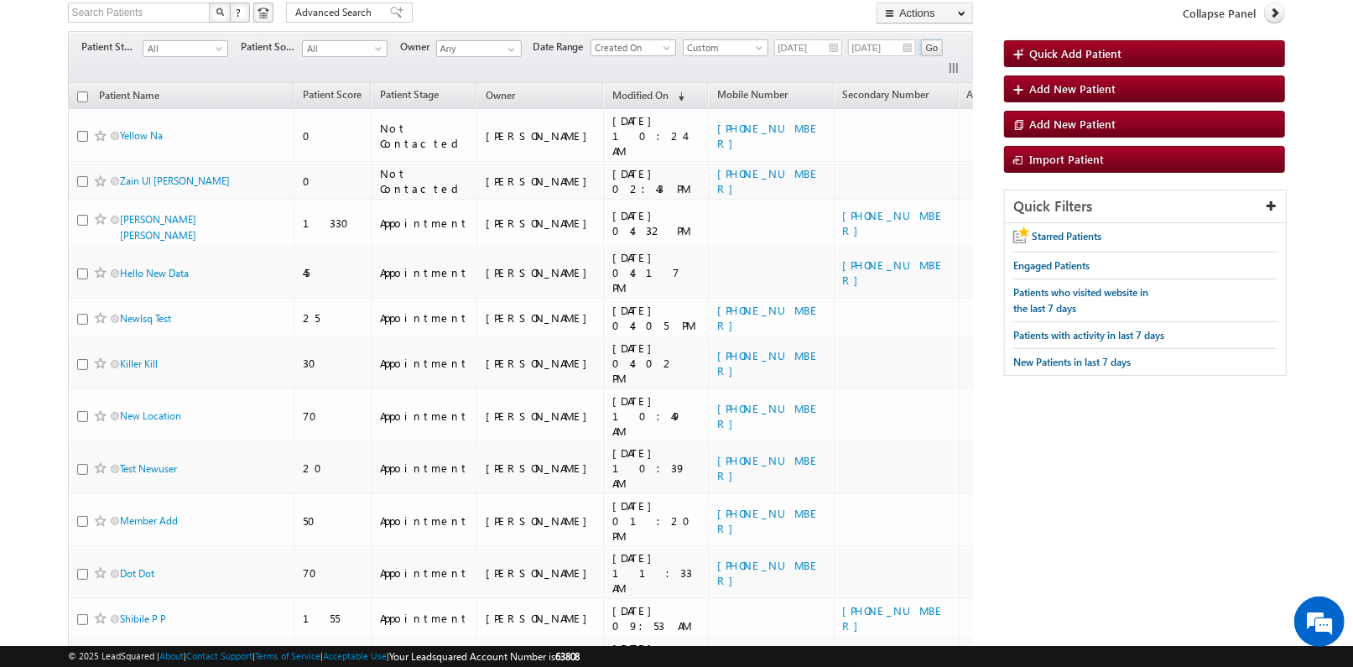
scroll to position [0, 0]
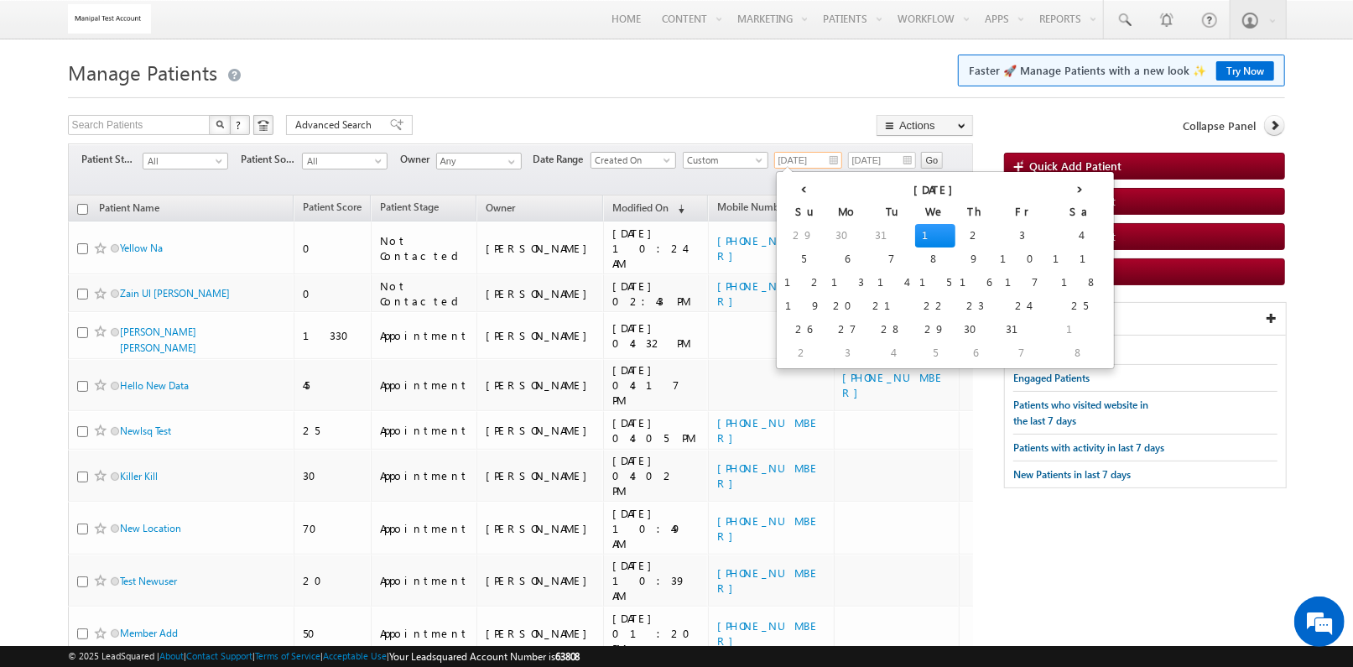
click at [835, 162] on input "01/01/2025" at bounding box center [808, 160] width 68 height 17
click at [1049, 188] on th "›" at bounding box center [1080, 187] width 62 height 25
click at [1071, 188] on th "›" at bounding box center [1091, 187] width 40 height 25
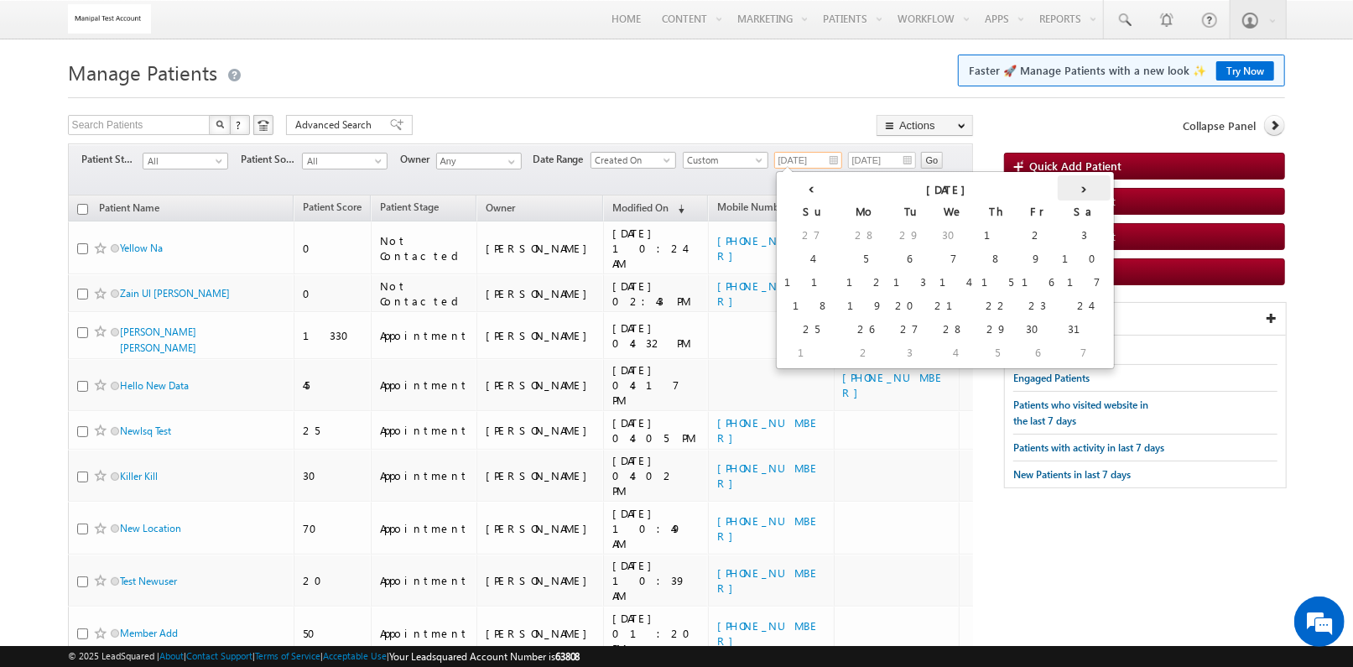
click at [1058, 188] on th "›" at bounding box center [1084, 187] width 53 height 25
click at [914, 281] on td "11" at bounding box center [945, 282] width 62 height 23
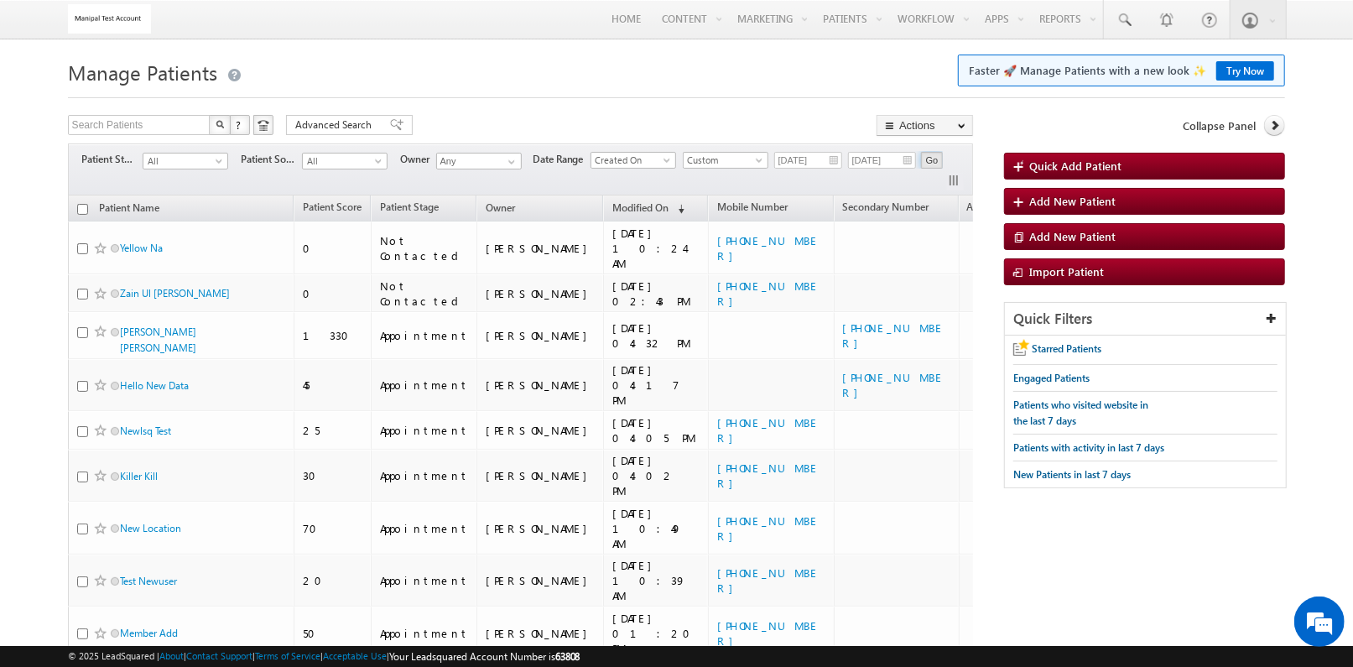
click at [937, 159] on input "Go" at bounding box center [932, 160] width 23 height 17
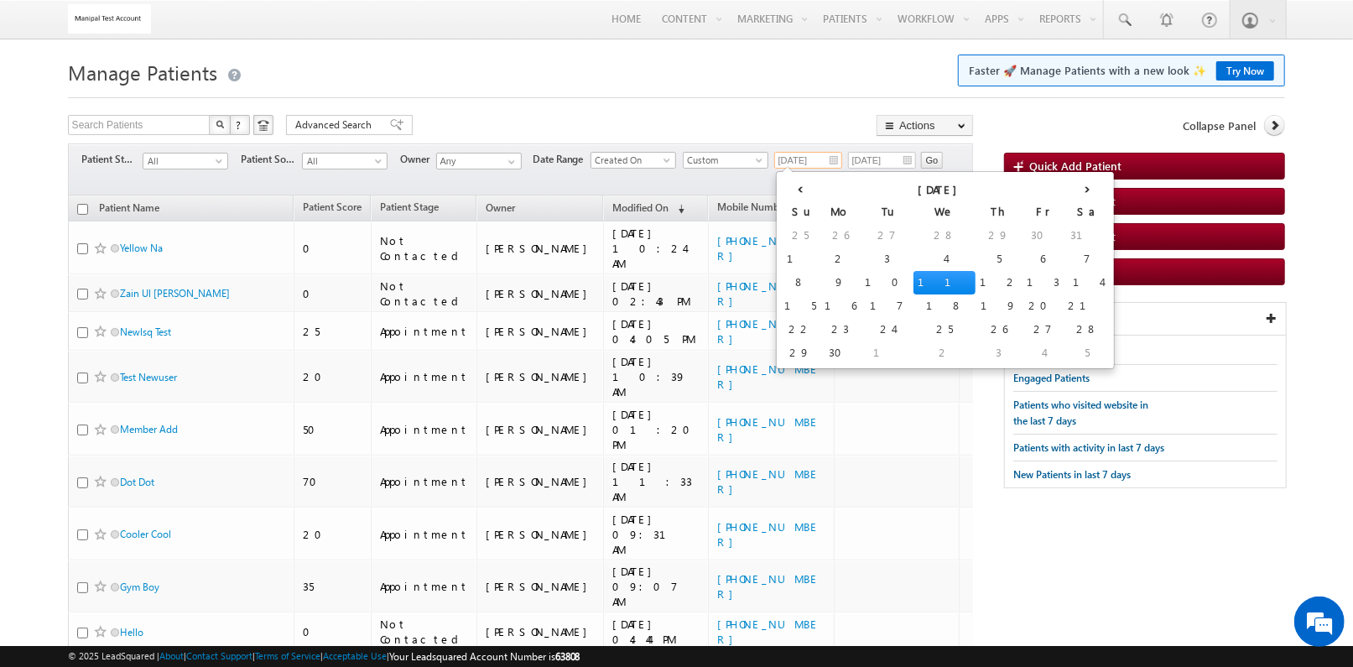
click at [833, 159] on input "06/11/2025" at bounding box center [808, 160] width 68 height 17
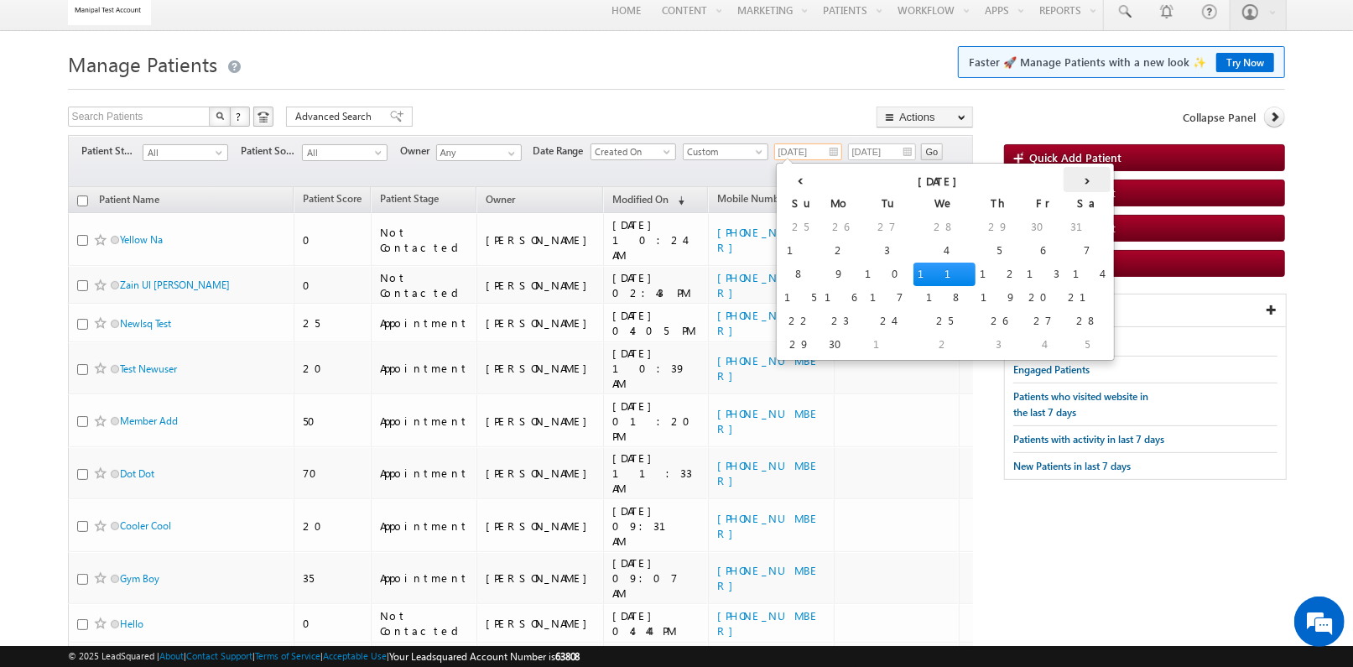
click at [1064, 182] on th "›" at bounding box center [1087, 179] width 47 height 25
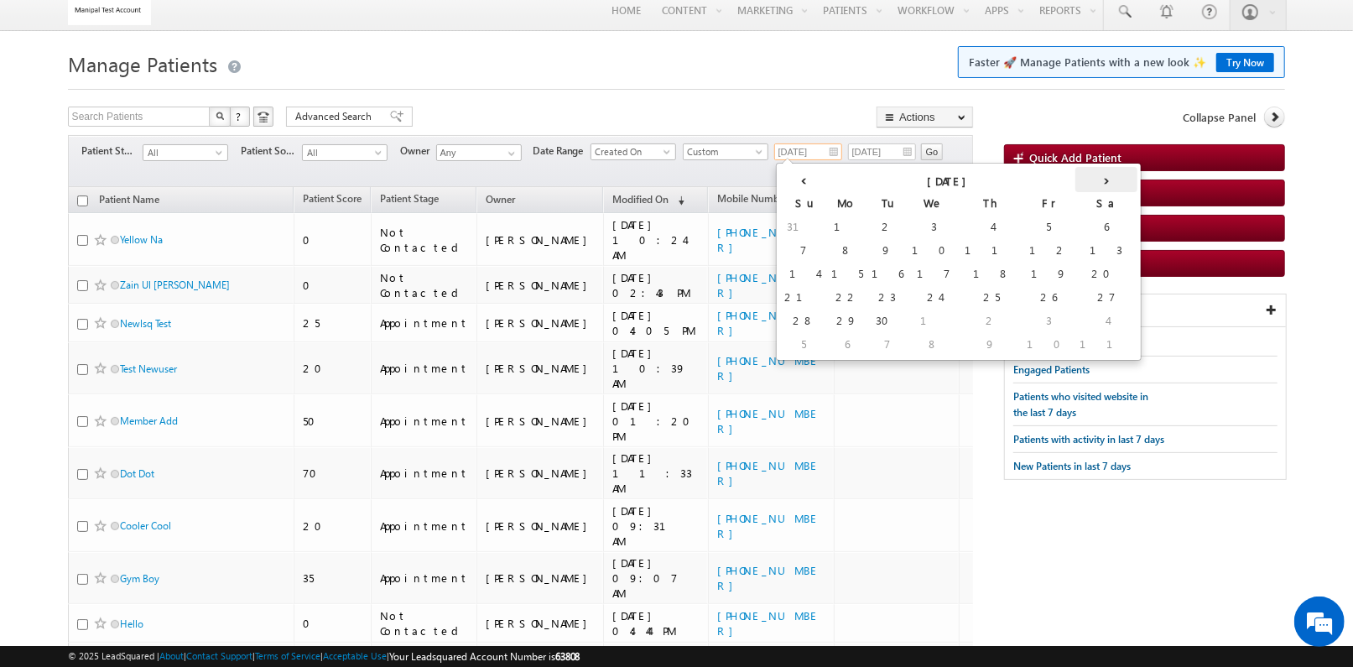
click at [1076, 182] on th "›" at bounding box center [1107, 179] width 62 height 25
click at [1049, 182] on th "›" at bounding box center [1080, 179] width 62 height 25
click at [794, 180] on th "‹" at bounding box center [800, 179] width 40 height 25
click at [794, 180] on th "‹" at bounding box center [803, 179] width 47 height 25
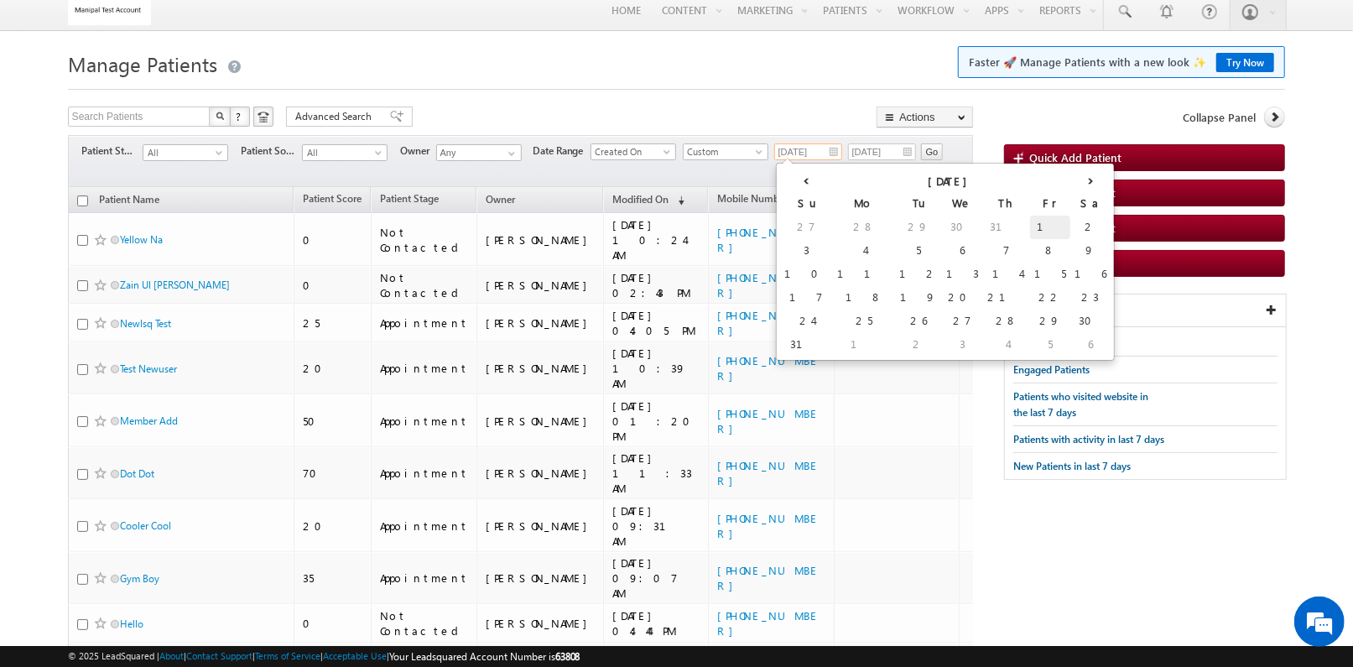
click at [1030, 221] on td "1" at bounding box center [1050, 227] width 40 height 23
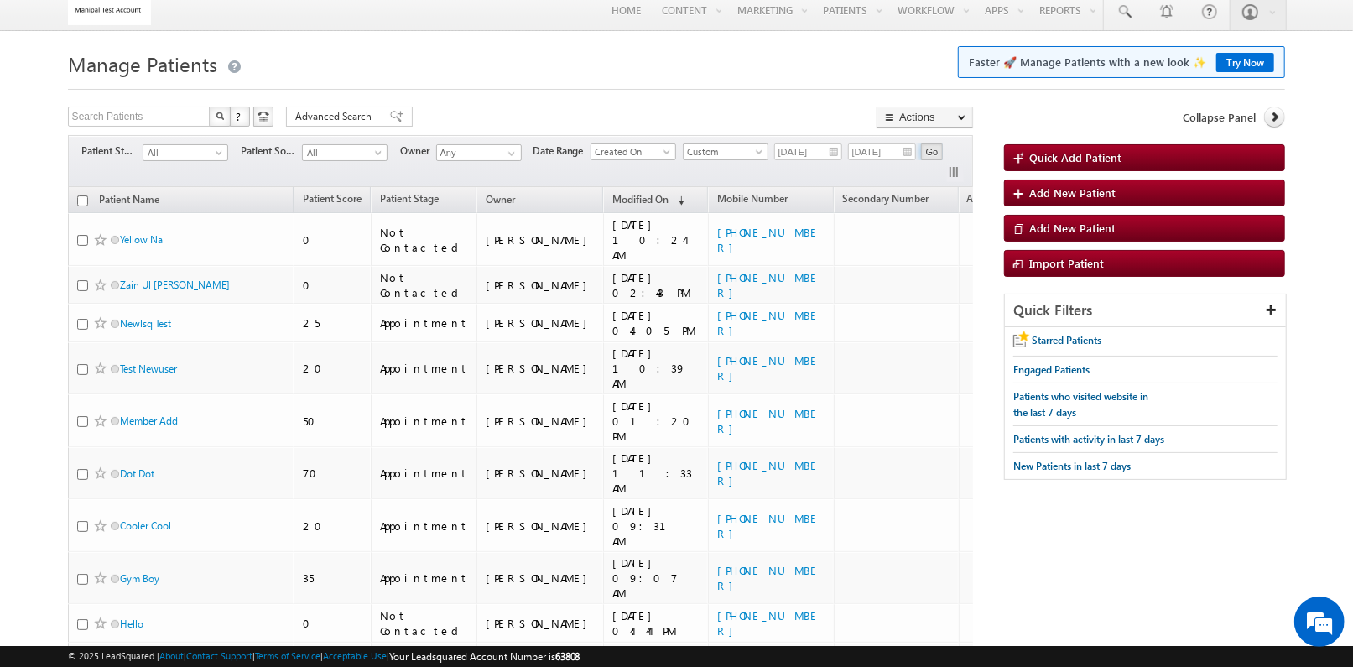
click at [941, 155] on input "Go" at bounding box center [932, 151] width 23 height 17
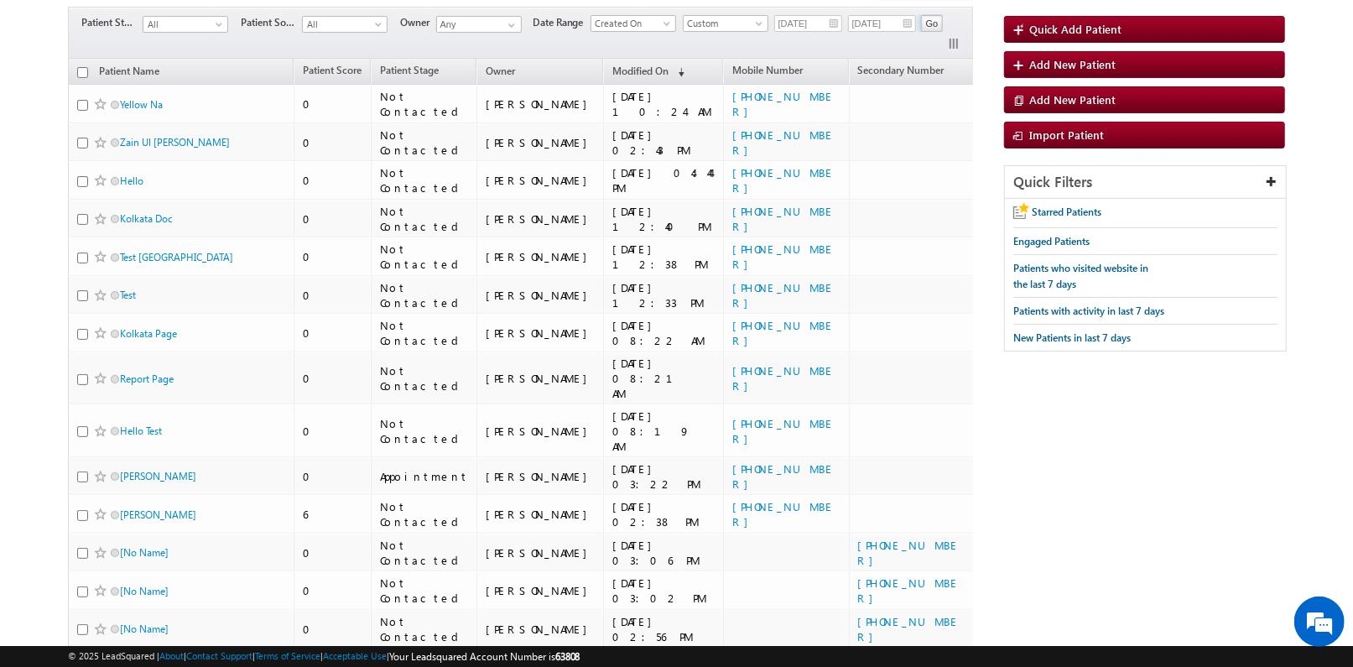
scroll to position [0, 0]
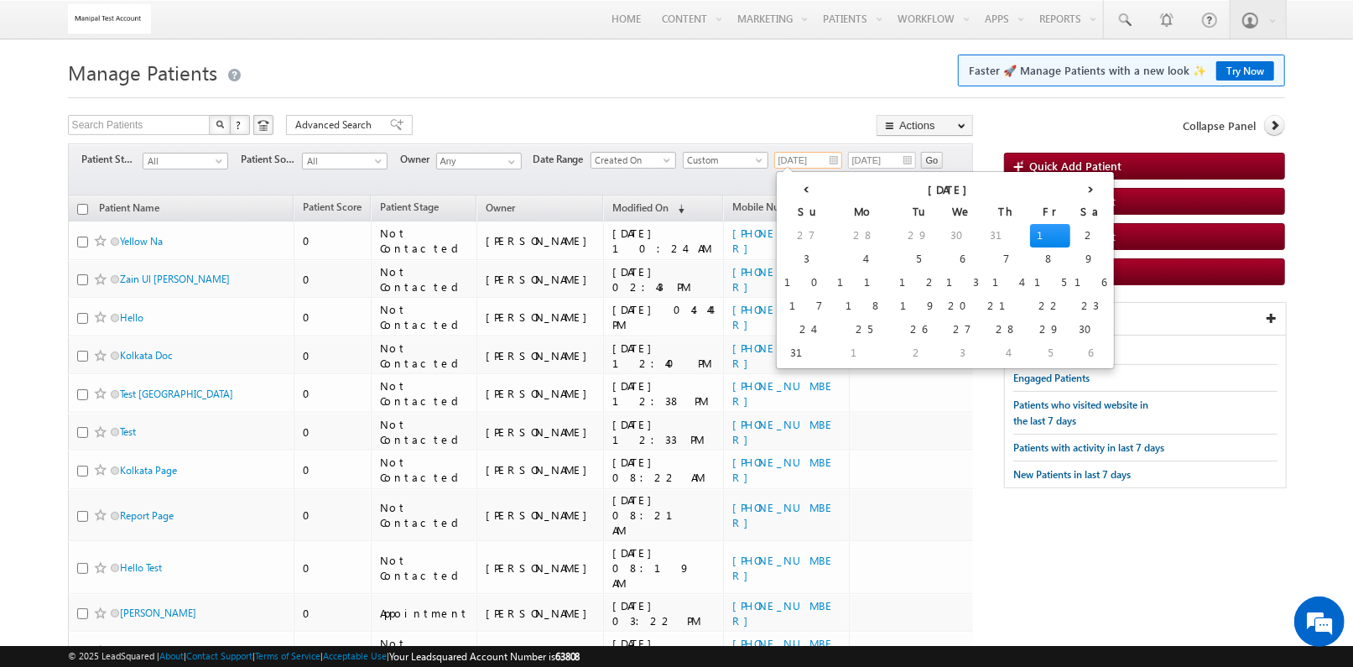
click at [832, 157] on input "08/01/2025" at bounding box center [808, 160] width 68 height 17
click at [787, 183] on th "‹" at bounding box center [806, 187] width 53 height 25
click at [787, 183] on th "‹" at bounding box center [800, 187] width 41 height 25
click at [801, 255] on td "1" at bounding box center [800, 259] width 40 height 23
type input "06/01/2025"
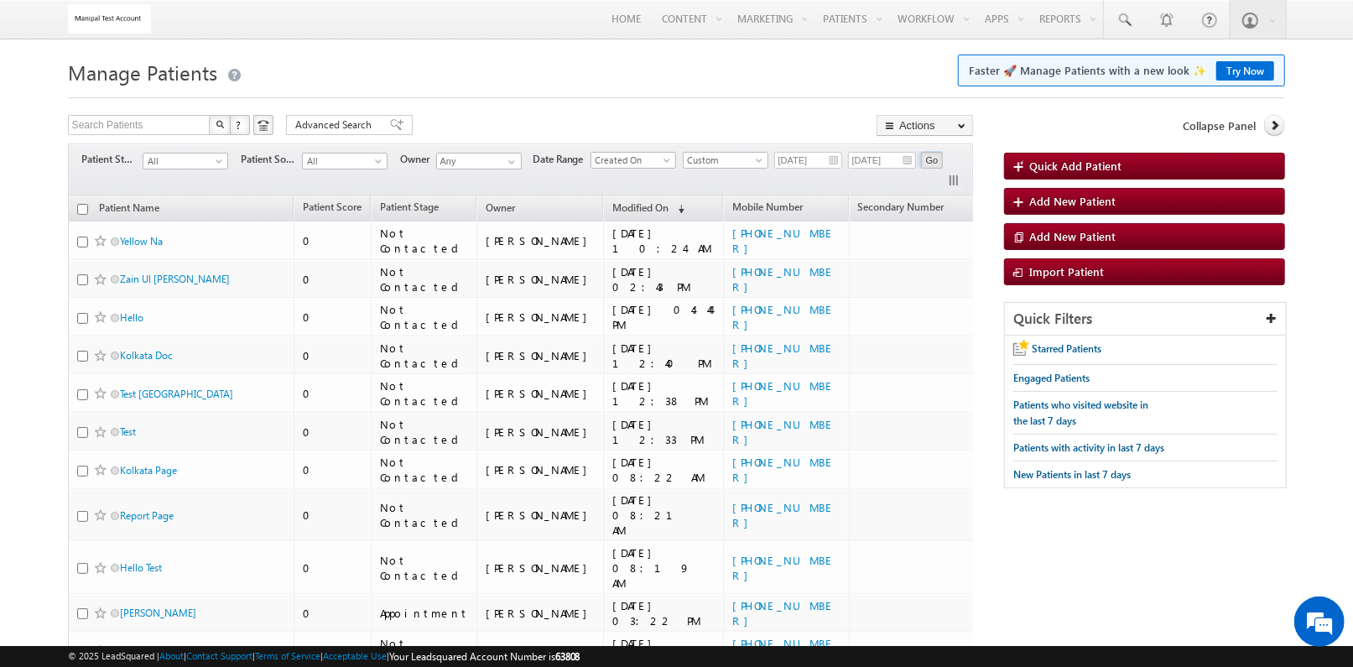
click at [936, 162] on input "Go" at bounding box center [932, 160] width 23 height 17
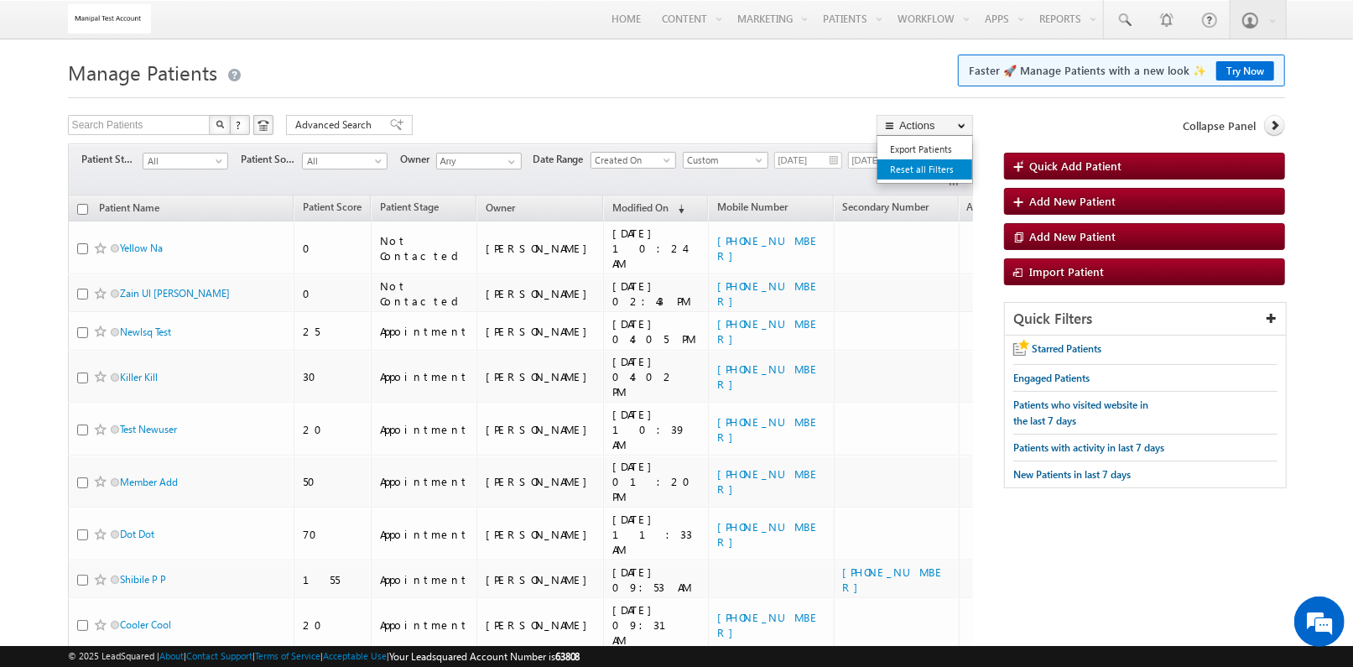
click at [937, 160] on link "Reset all Filters" at bounding box center [925, 169] width 95 height 20
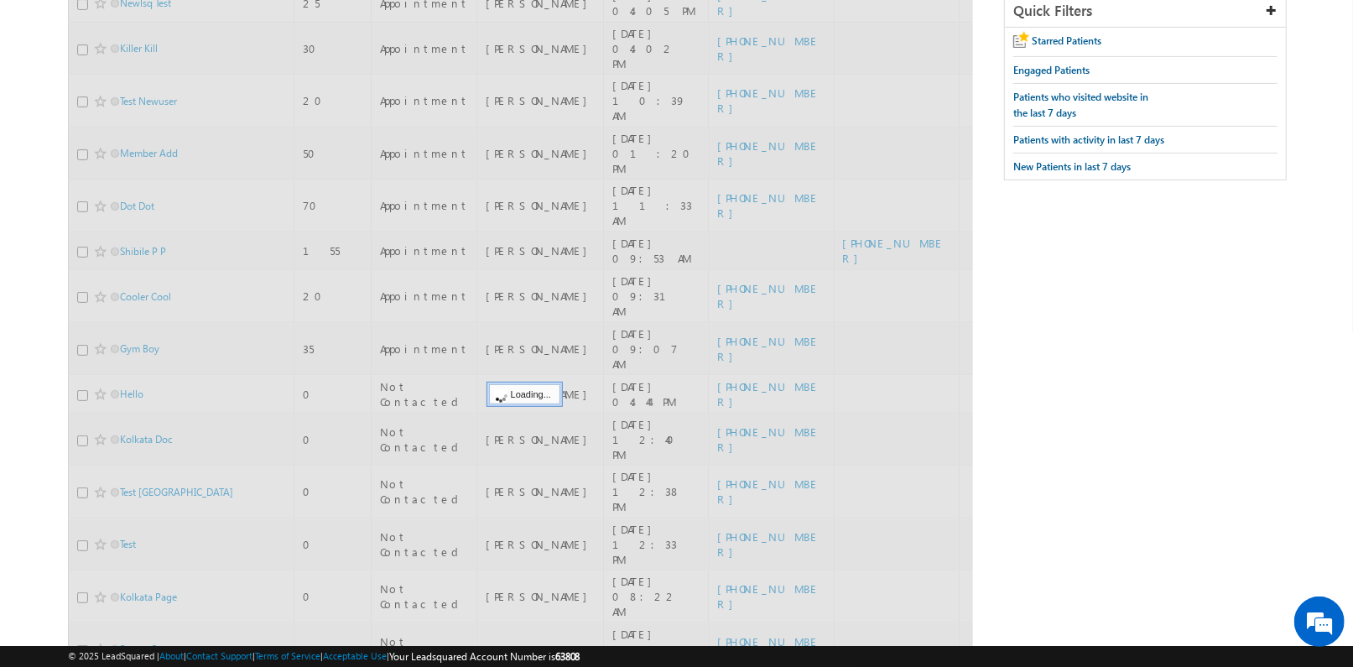
scroll to position [619, 0]
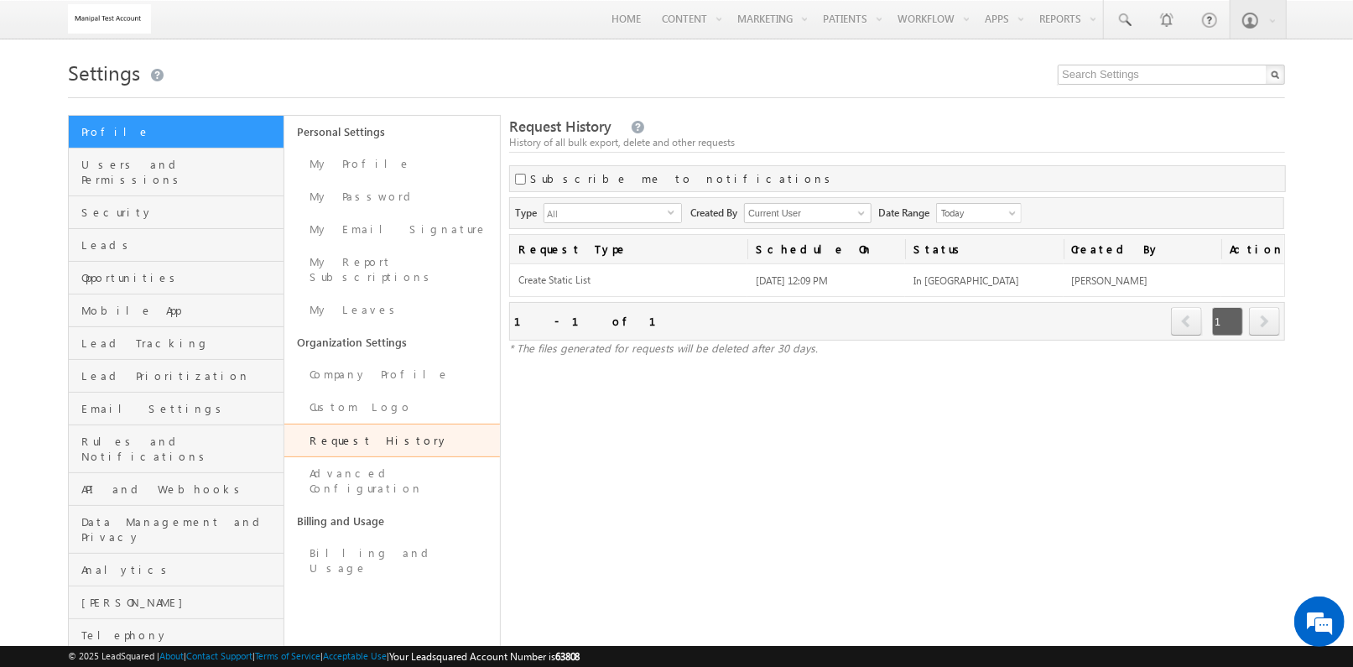
click at [728, 487] on div "Request History History of all bulk export, delete and other requests Subscribe…" at bounding box center [897, 384] width 776 height 538
click at [642, 457] on div "Request History History of all bulk export, delete and other requests Subscribe…" at bounding box center [897, 384] width 776 height 538
click at [674, 401] on div "Request History History of all bulk export, delete and other requests Subscribe…" at bounding box center [897, 384] width 776 height 538
